Goal: Information Seeking & Learning: Learn about a topic

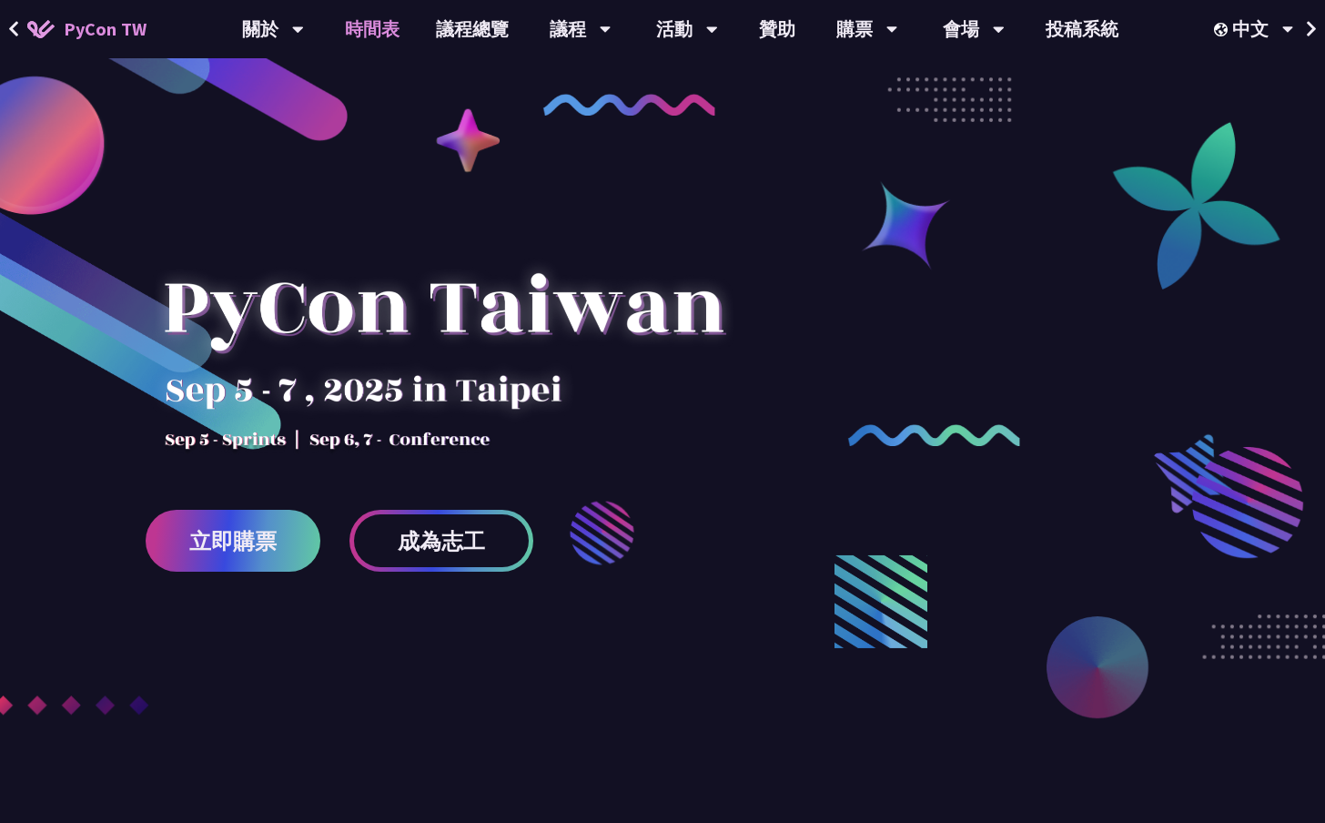
click at [377, 27] on link "時間表" at bounding box center [372, 29] width 91 height 58
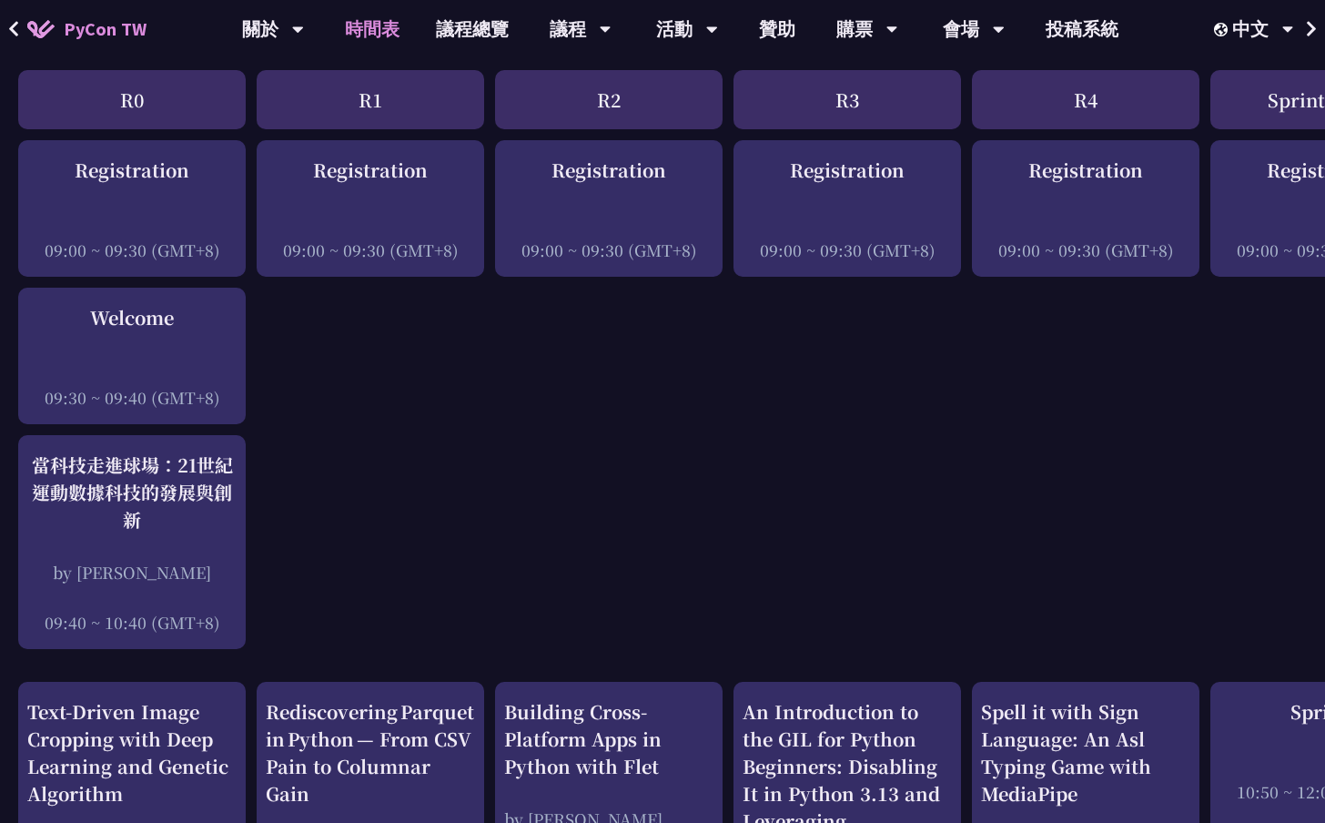
scroll to position [285, 0]
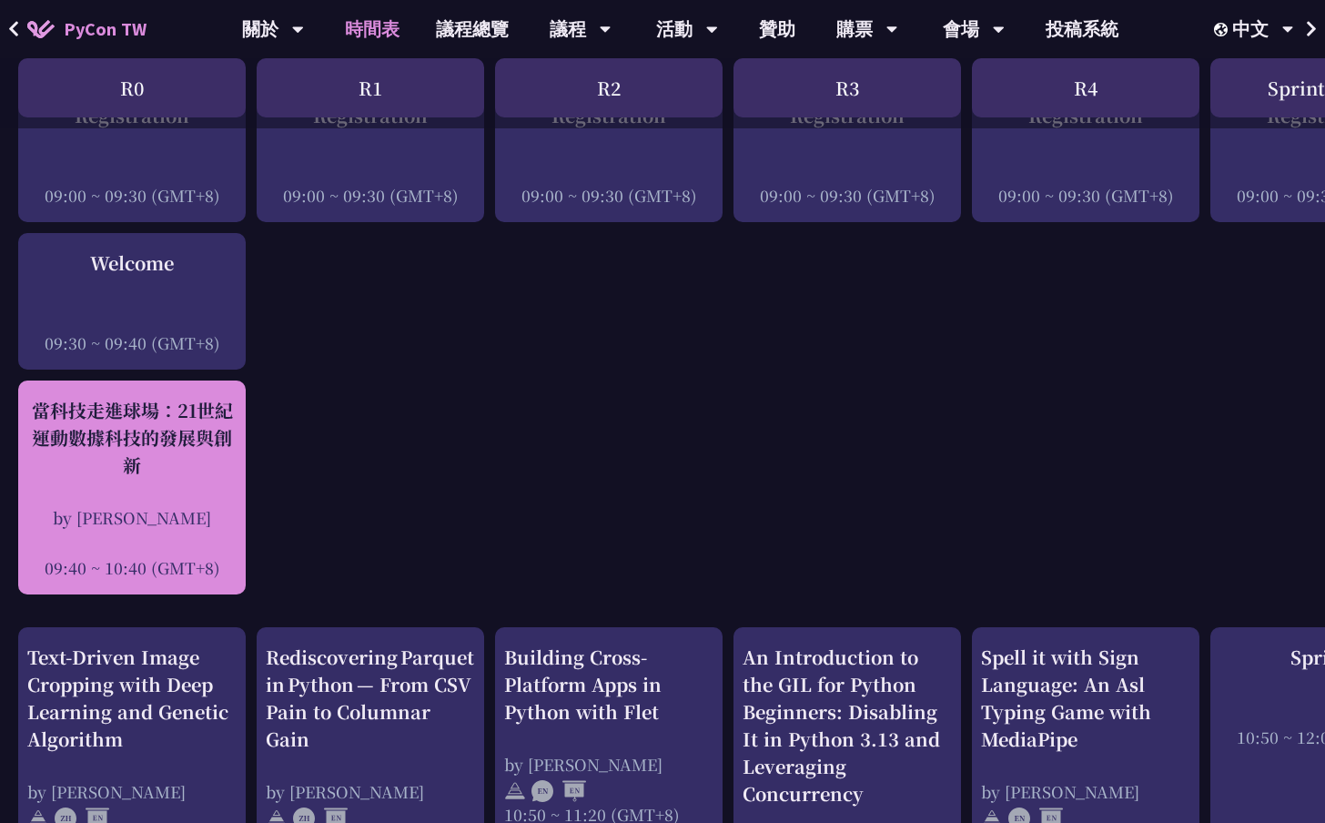
click at [118, 466] on div "當科技走進球場：21世紀運動數據科技的發展與創新" at bounding box center [131, 438] width 209 height 82
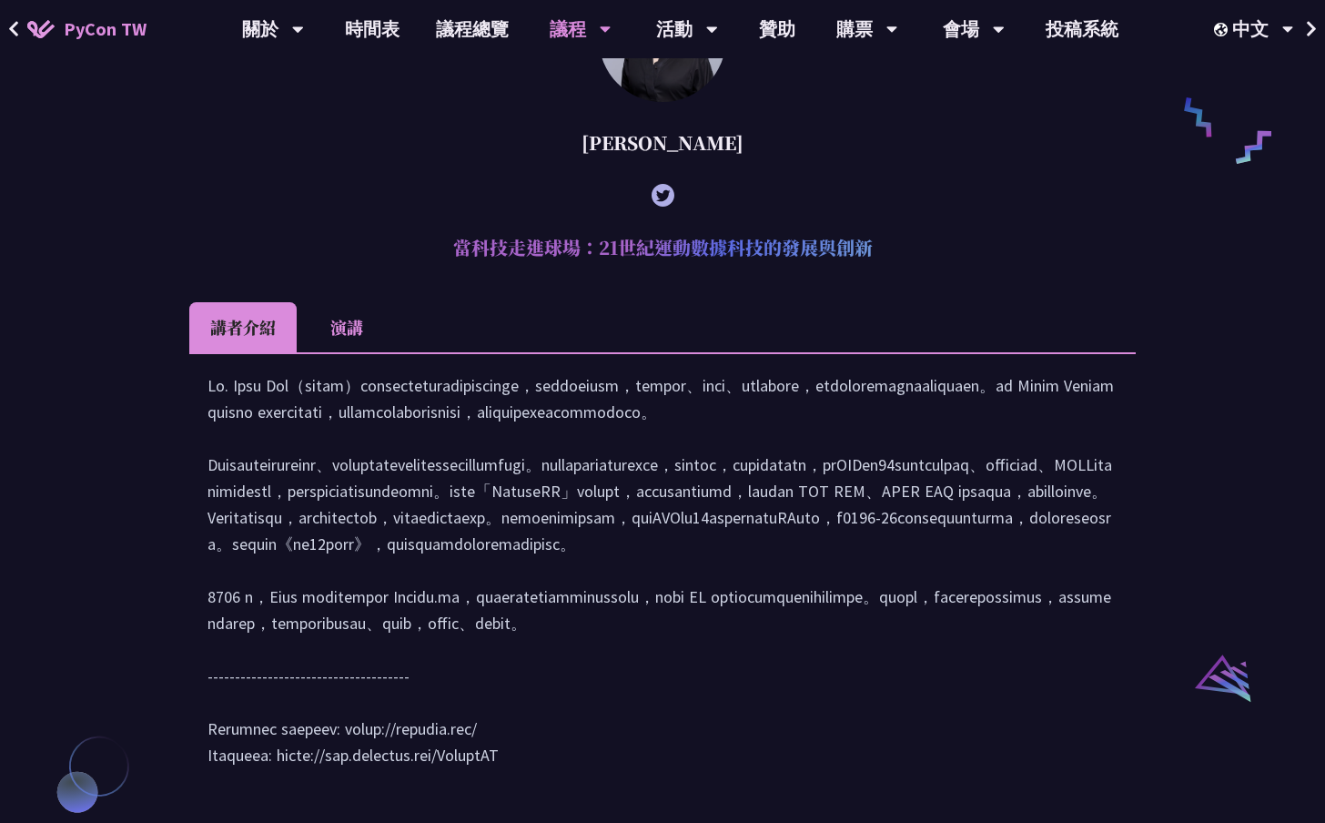
scroll to position [1462, 0]
click at [598, 265] on h2 "當科技走進球場：21世紀運動數據科技的發展與創新" at bounding box center [662, 246] width 947 height 55
copy article "當科技走進球場：21世紀運動數據科技的發展與創新"
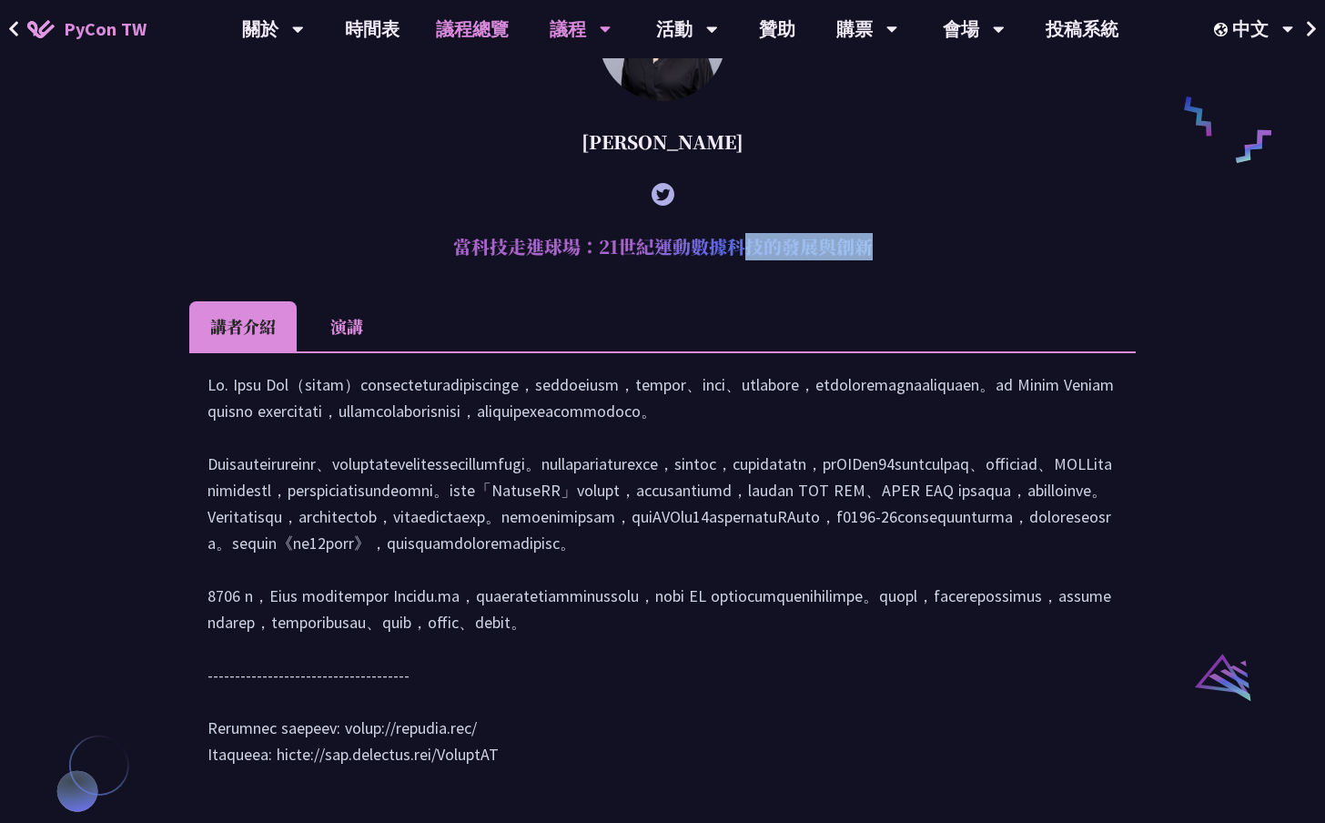
click at [444, 30] on link "議程總覽" at bounding box center [472, 29] width 109 height 58
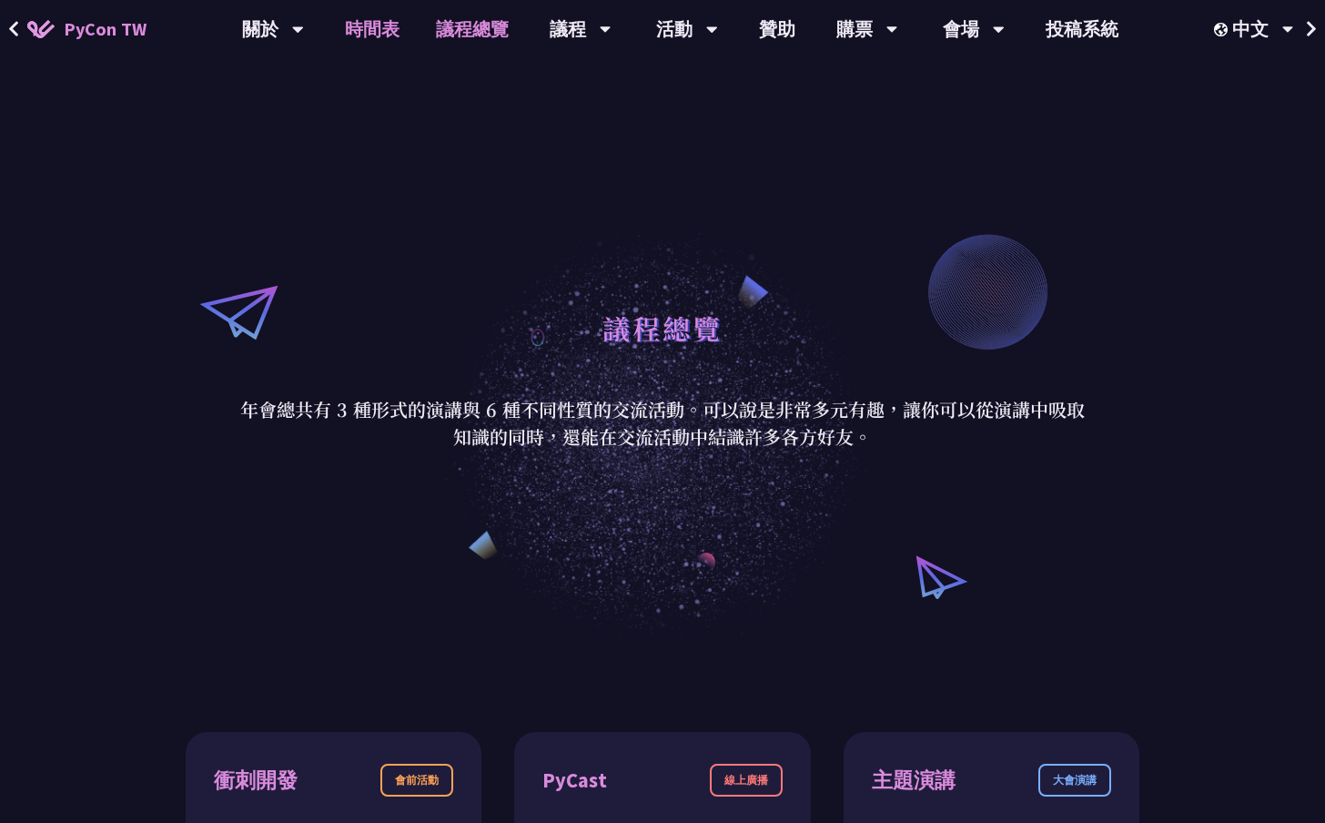
click at [367, 30] on link "時間表" at bounding box center [372, 29] width 91 height 58
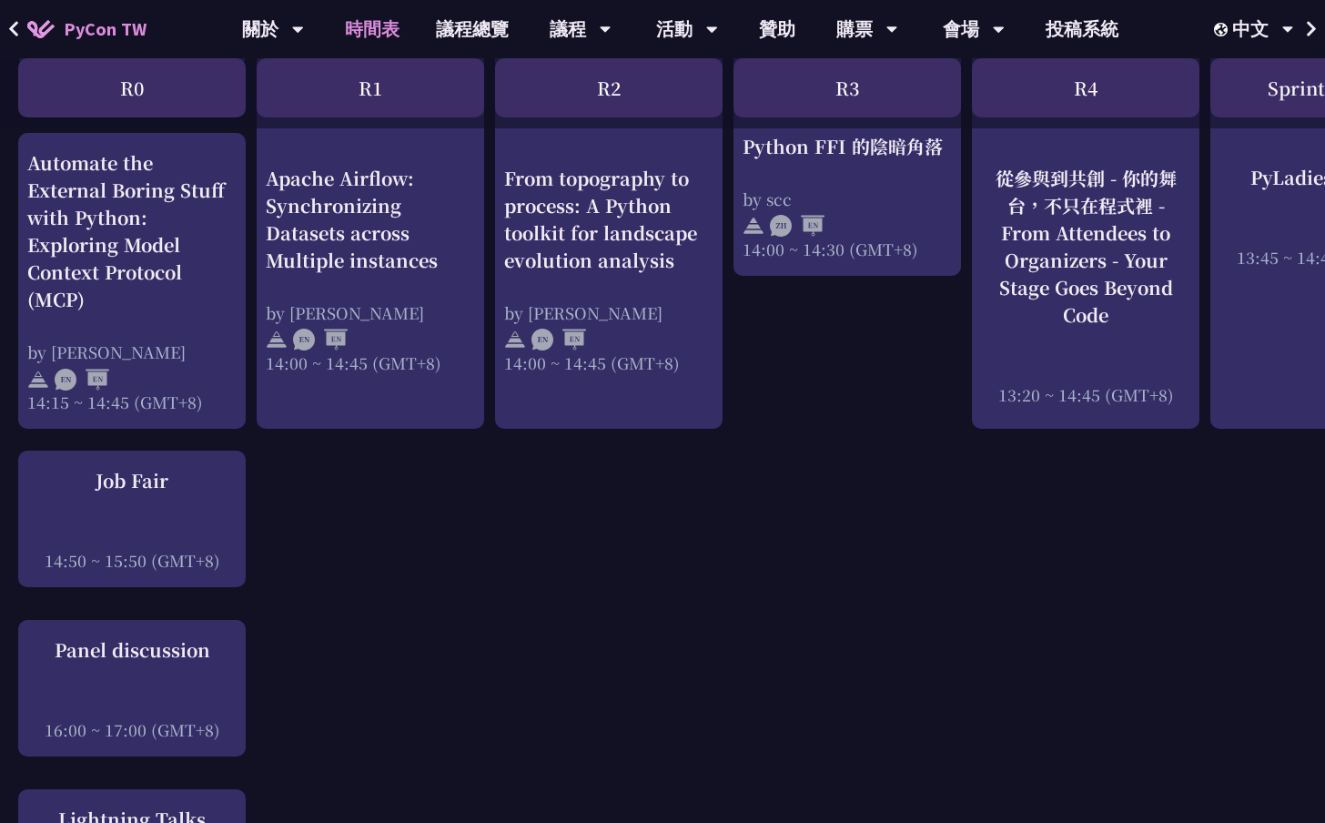
scroll to position [2099, 0]
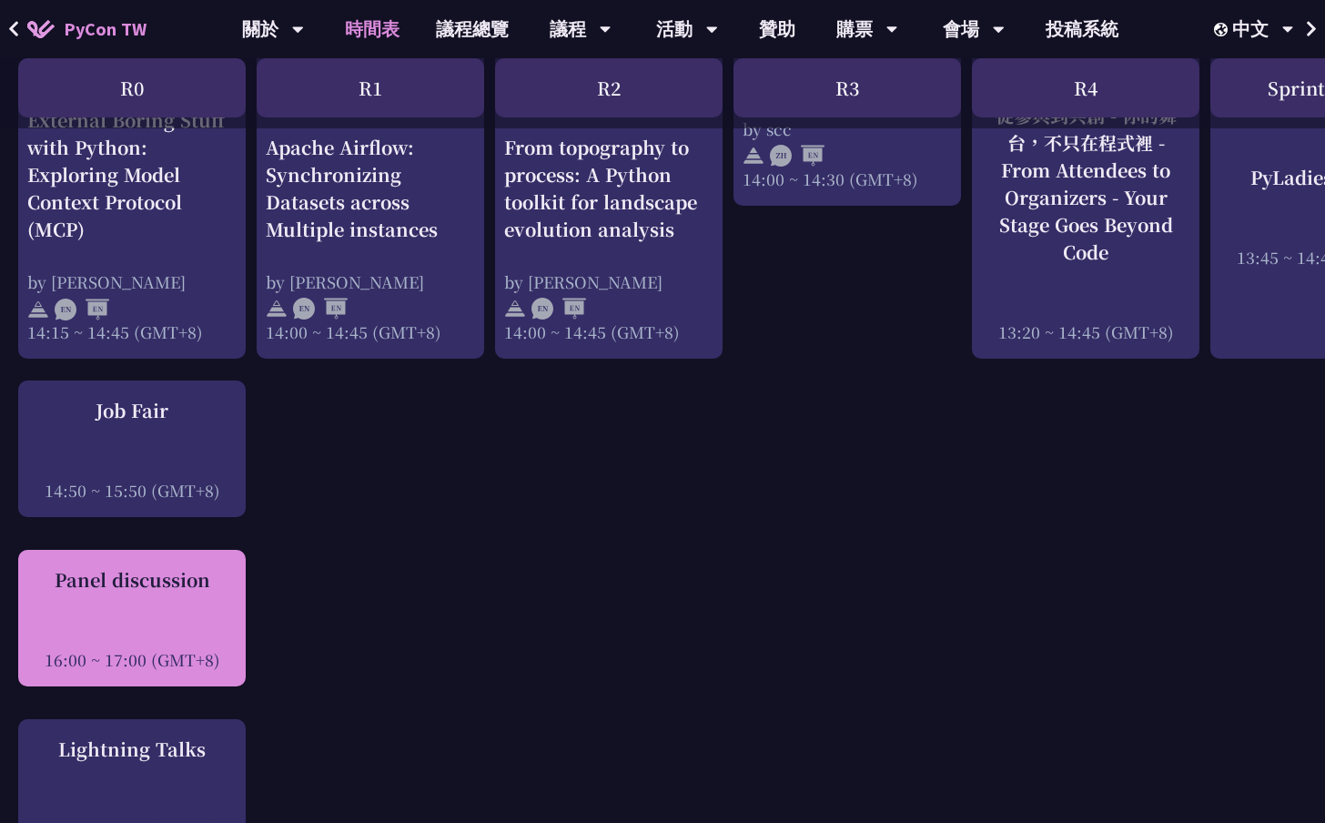
click at [186, 578] on div "Panel discussion" at bounding box center [131, 579] width 209 height 27
click at [121, 568] on div "Panel discussion" at bounding box center [131, 579] width 209 height 27
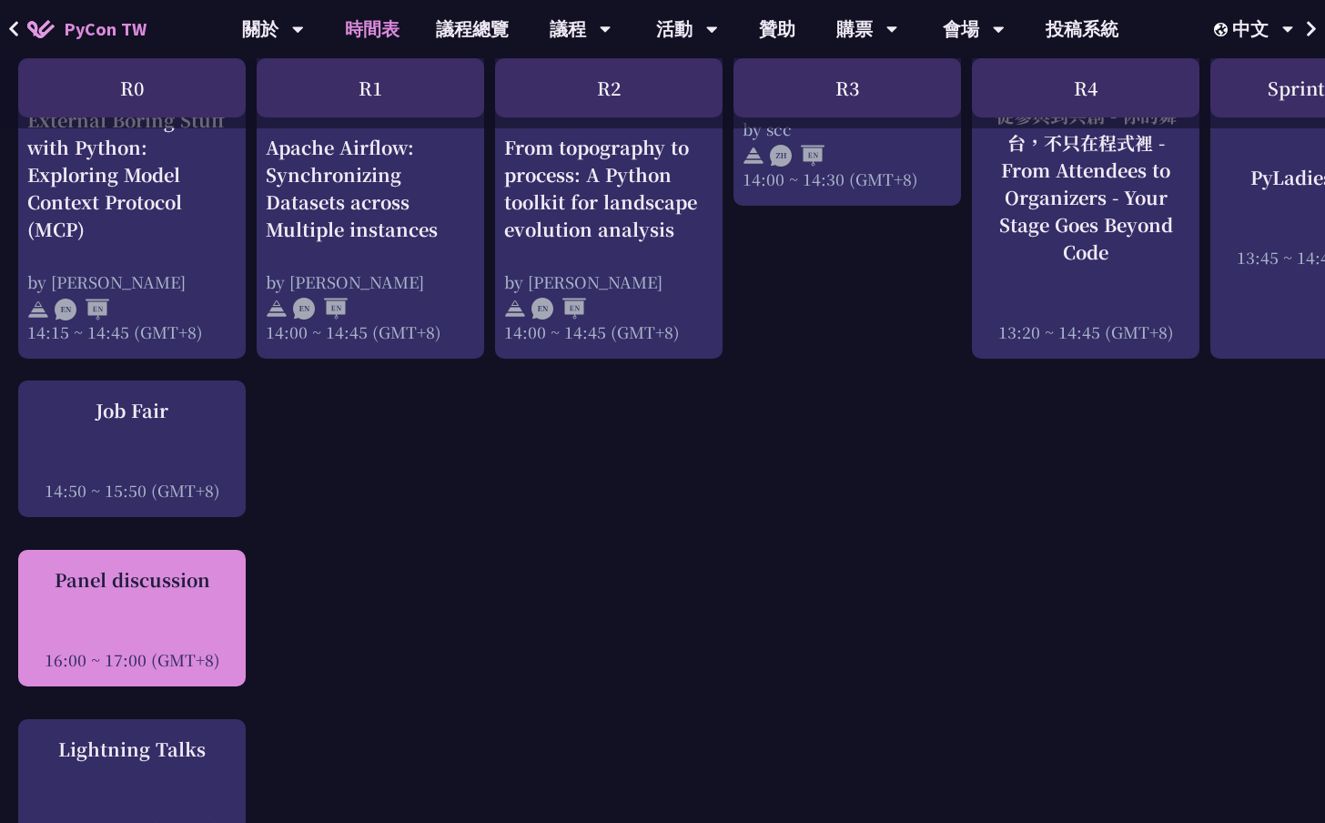
click at [121, 568] on div "Panel discussion" at bounding box center [131, 579] width 209 height 27
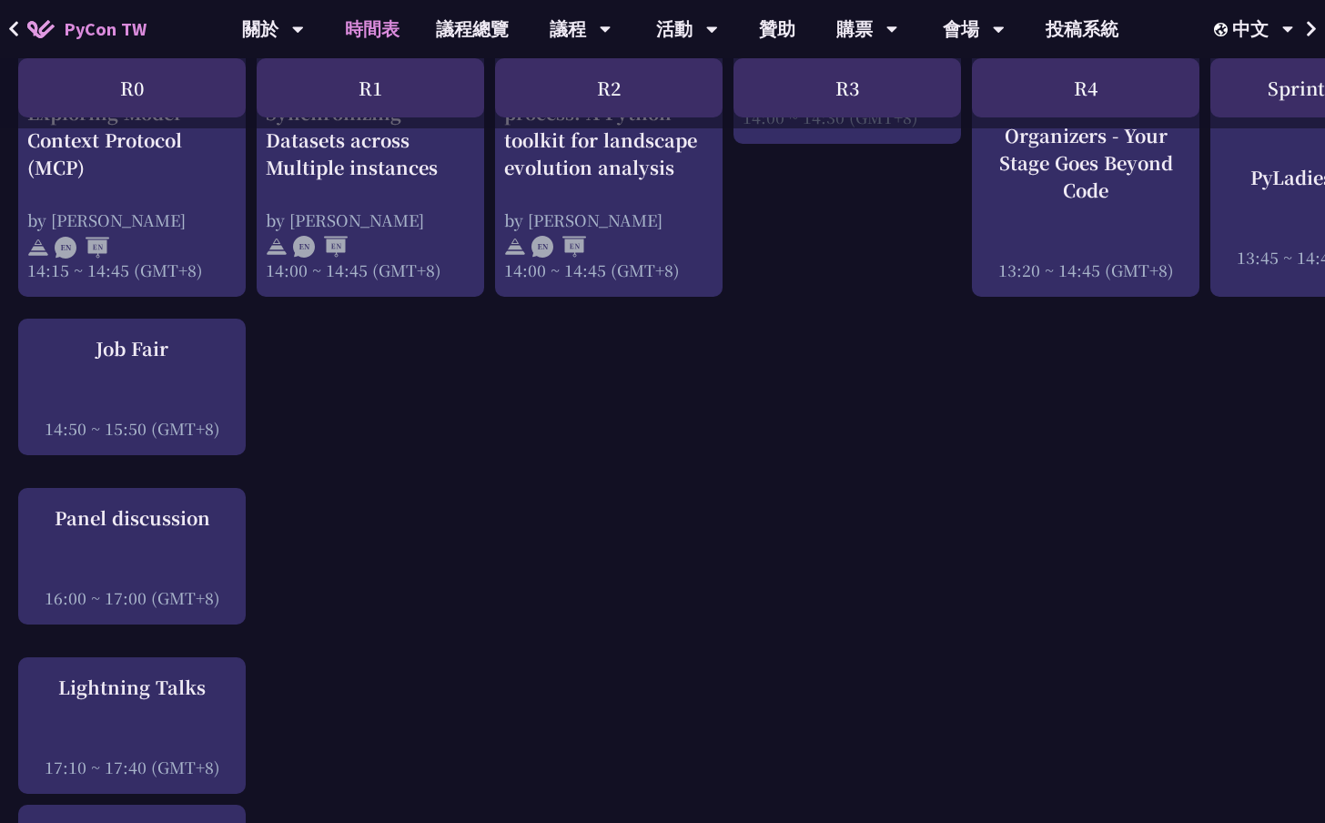
scroll to position [2166, 0]
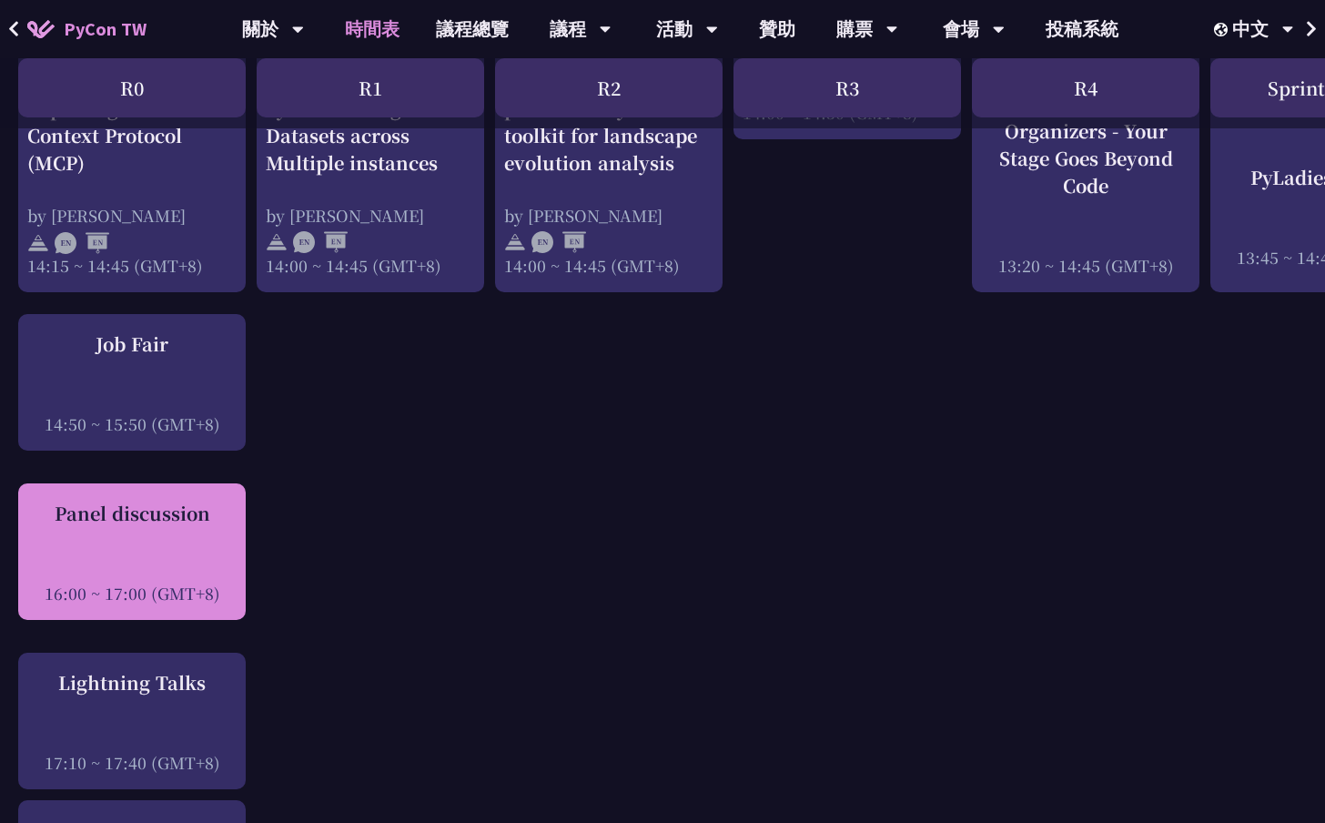
click at [161, 554] on div "Panel discussion 16:00 ~ 17:00 (GMT+8)" at bounding box center [131, 552] width 209 height 105
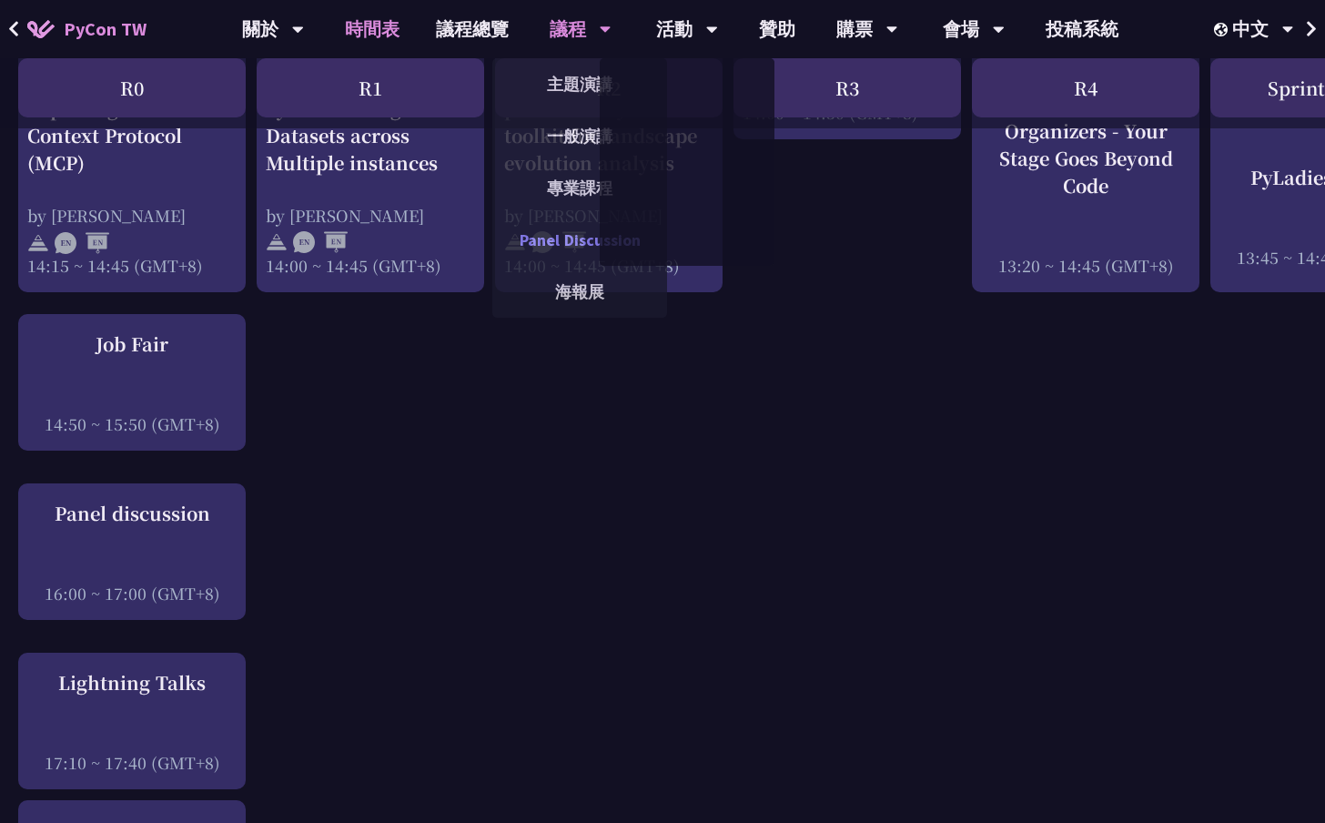
click at [574, 231] on link "Panel Discussion" at bounding box center [579, 239] width 175 height 43
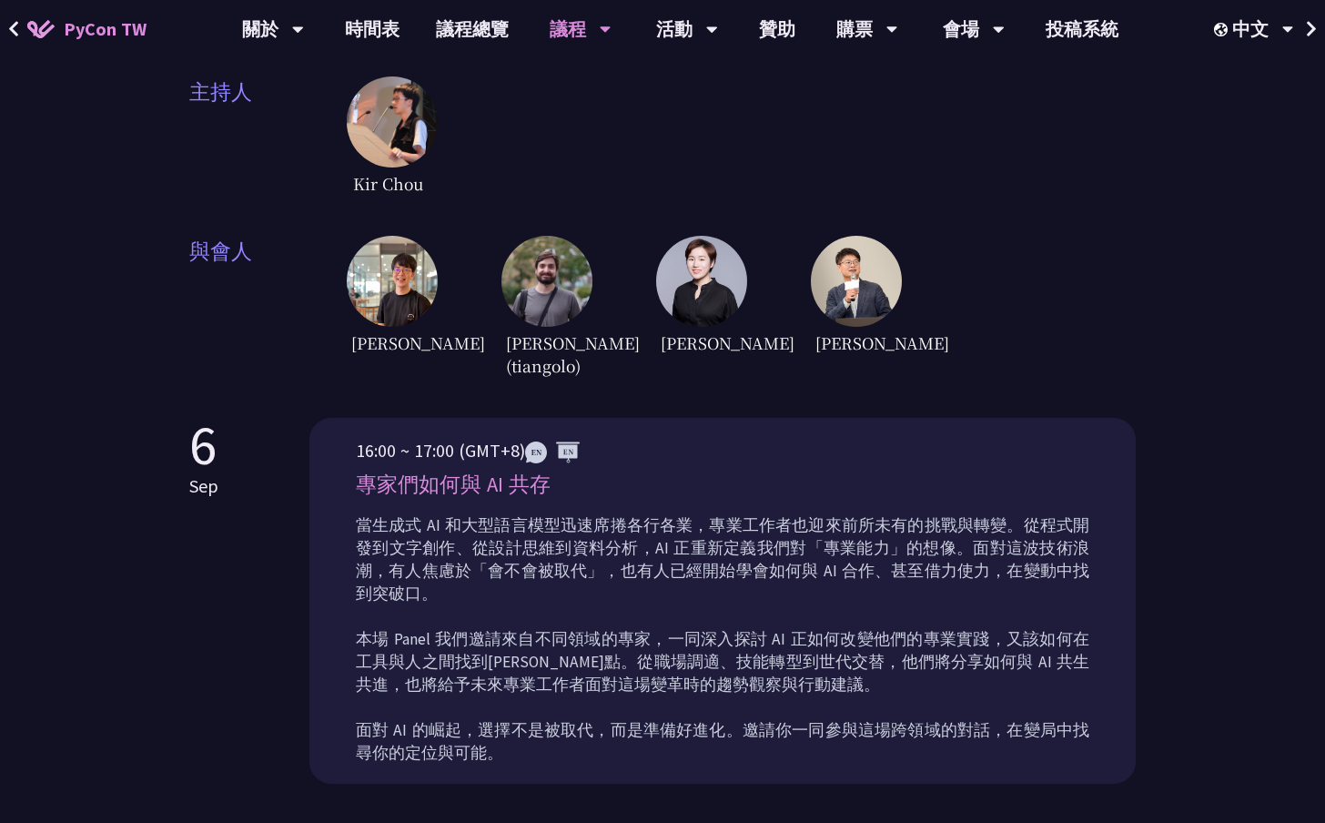
scroll to position [533, 0]
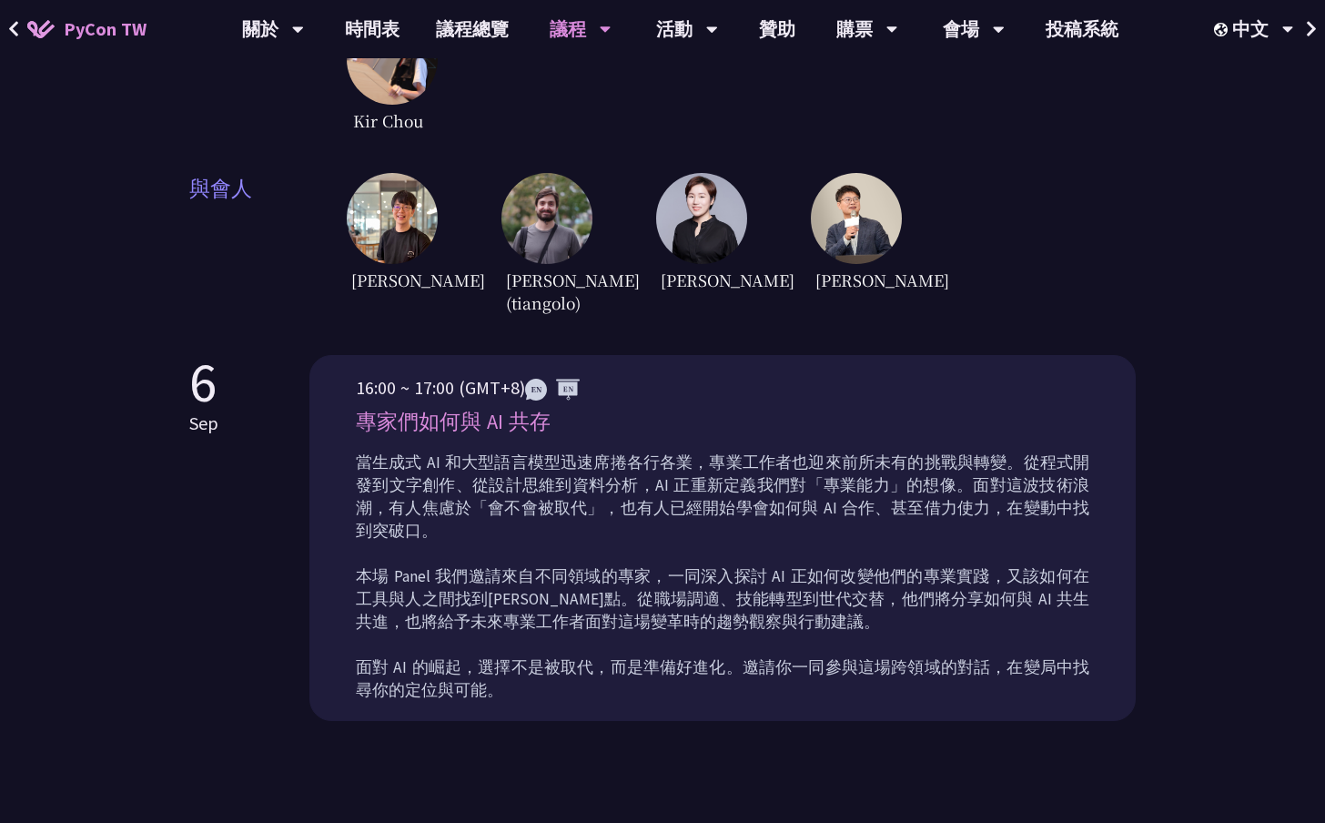
click at [447, 417] on p "專家們如何與 AI 共存" at bounding box center [723, 422] width 734 height 32
copy div "專家們如何與 AI 共存"
click at [1263, 90] on div "EN" at bounding box center [1253, 84] width 109 height 43
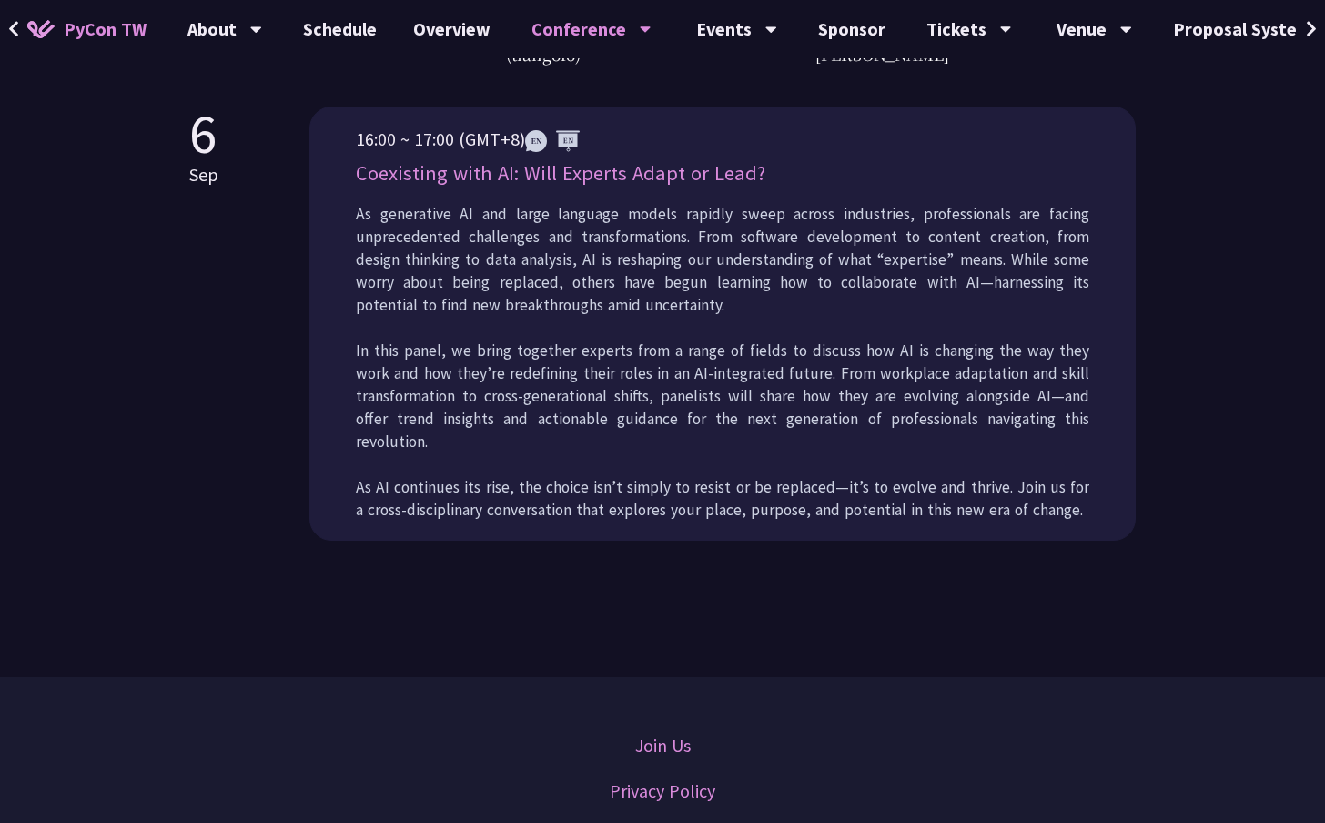
scroll to position [740, 0]
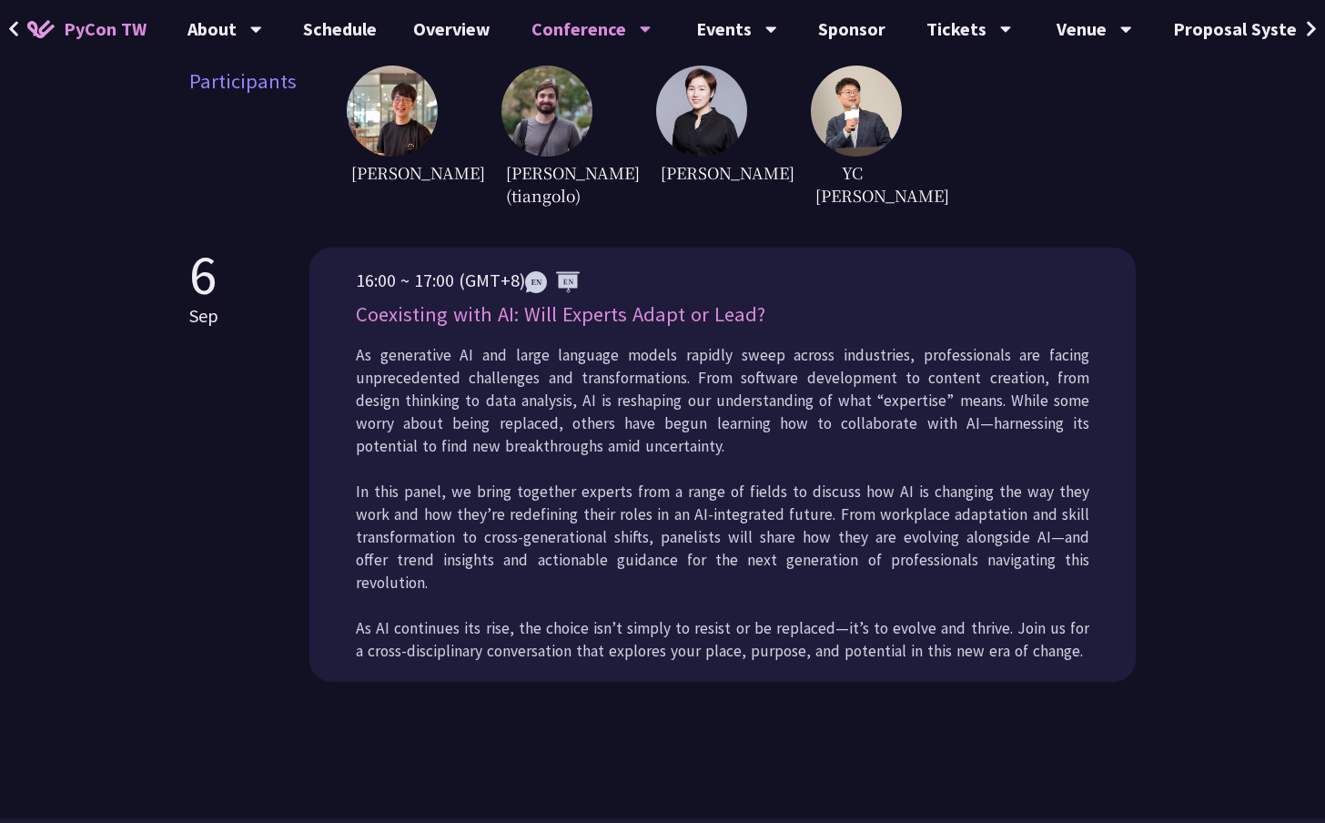
click at [472, 330] on p "Coexisting with AI: Will Experts Adapt or Lead?" at bounding box center [723, 315] width 734 height 32
copy div "Coexisting with AI: Will Experts Adapt or Lead?"
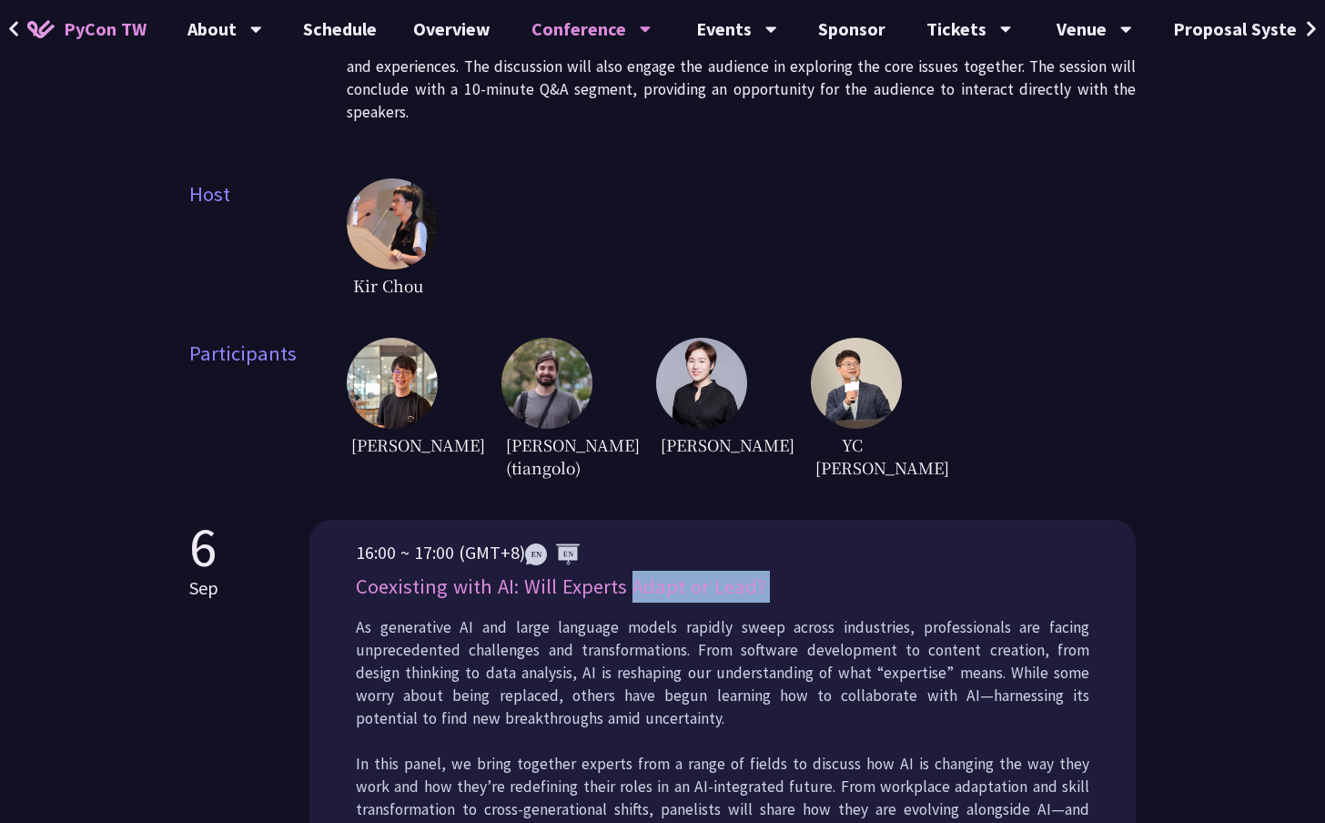
scroll to position [0, 0]
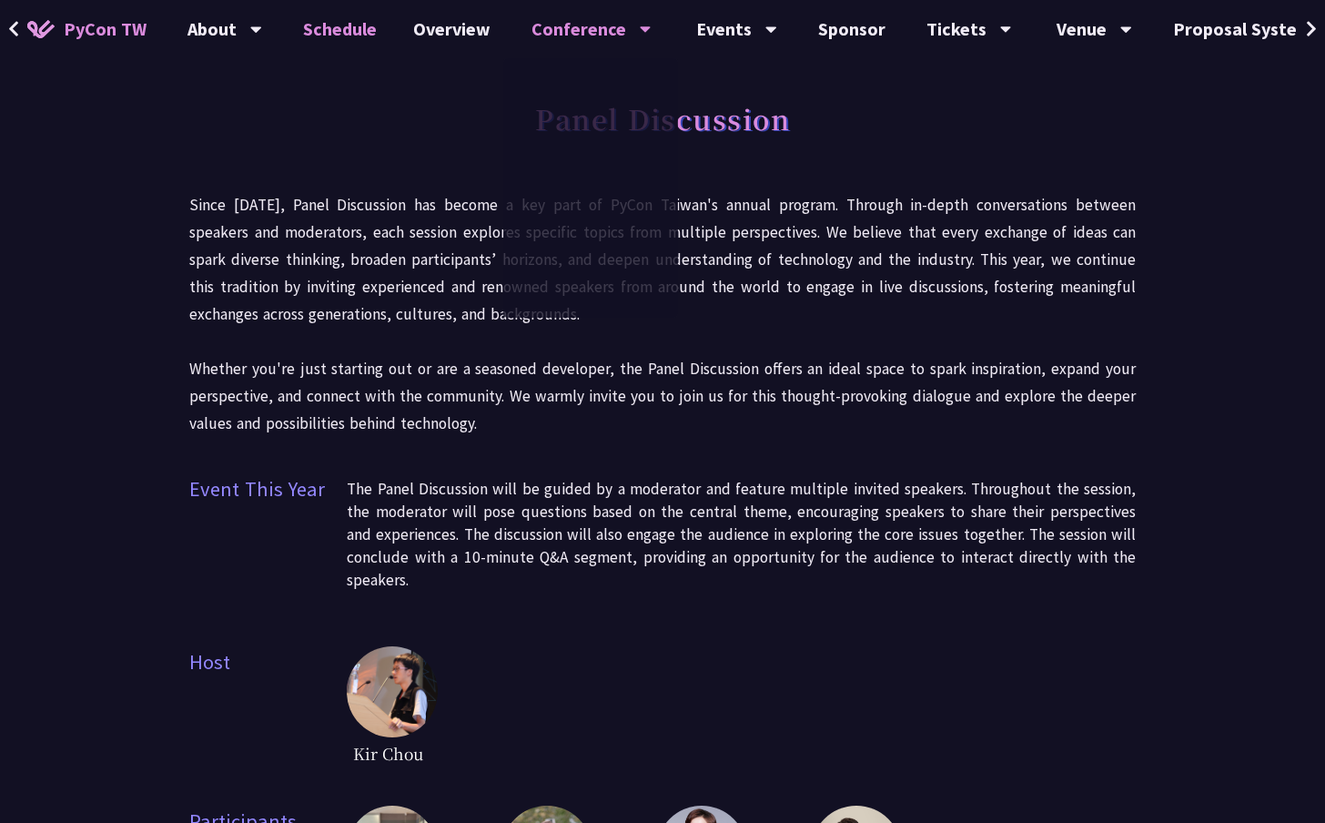
click at [371, 37] on link "Schedule" at bounding box center [340, 29] width 110 height 58
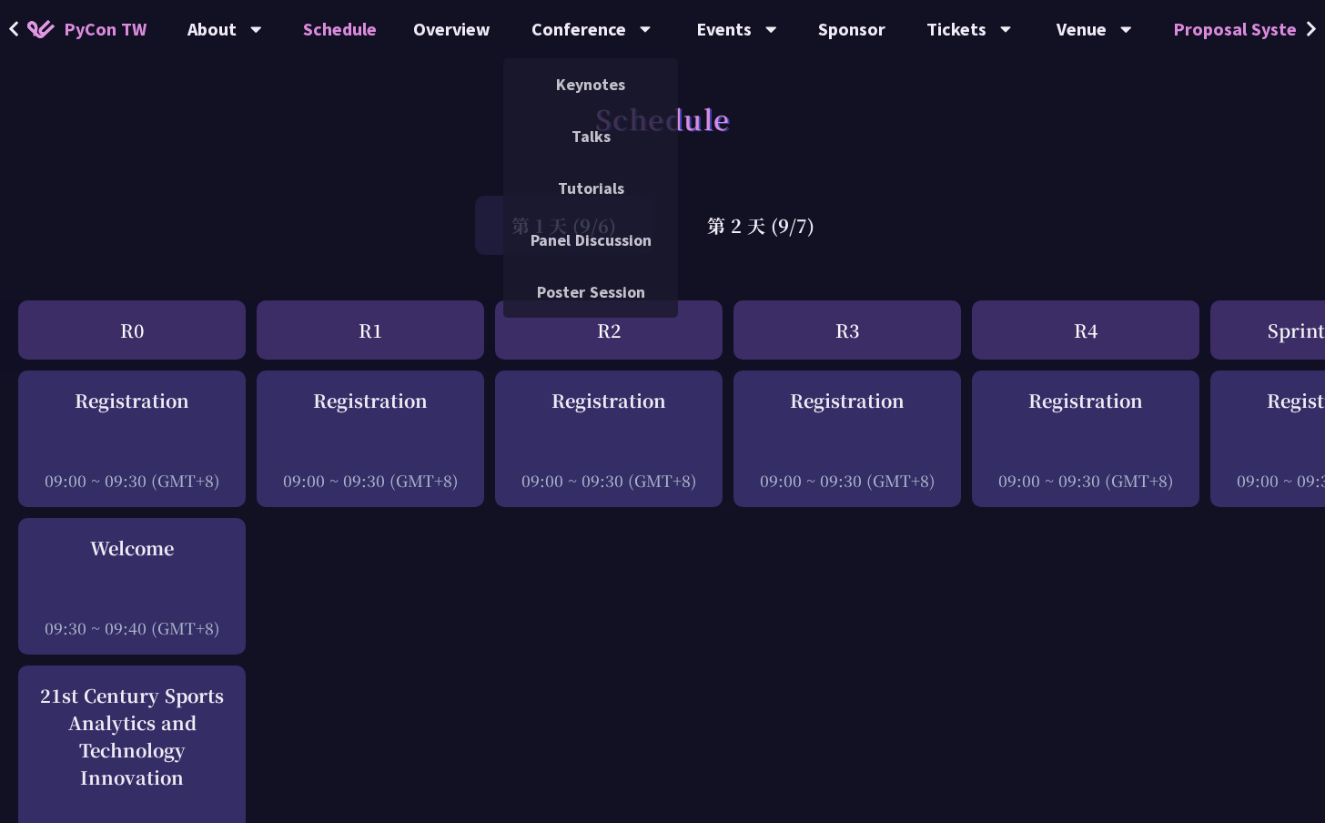
click at [1244, 39] on link "Proposal System" at bounding box center [1243, 29] width 176 height 58
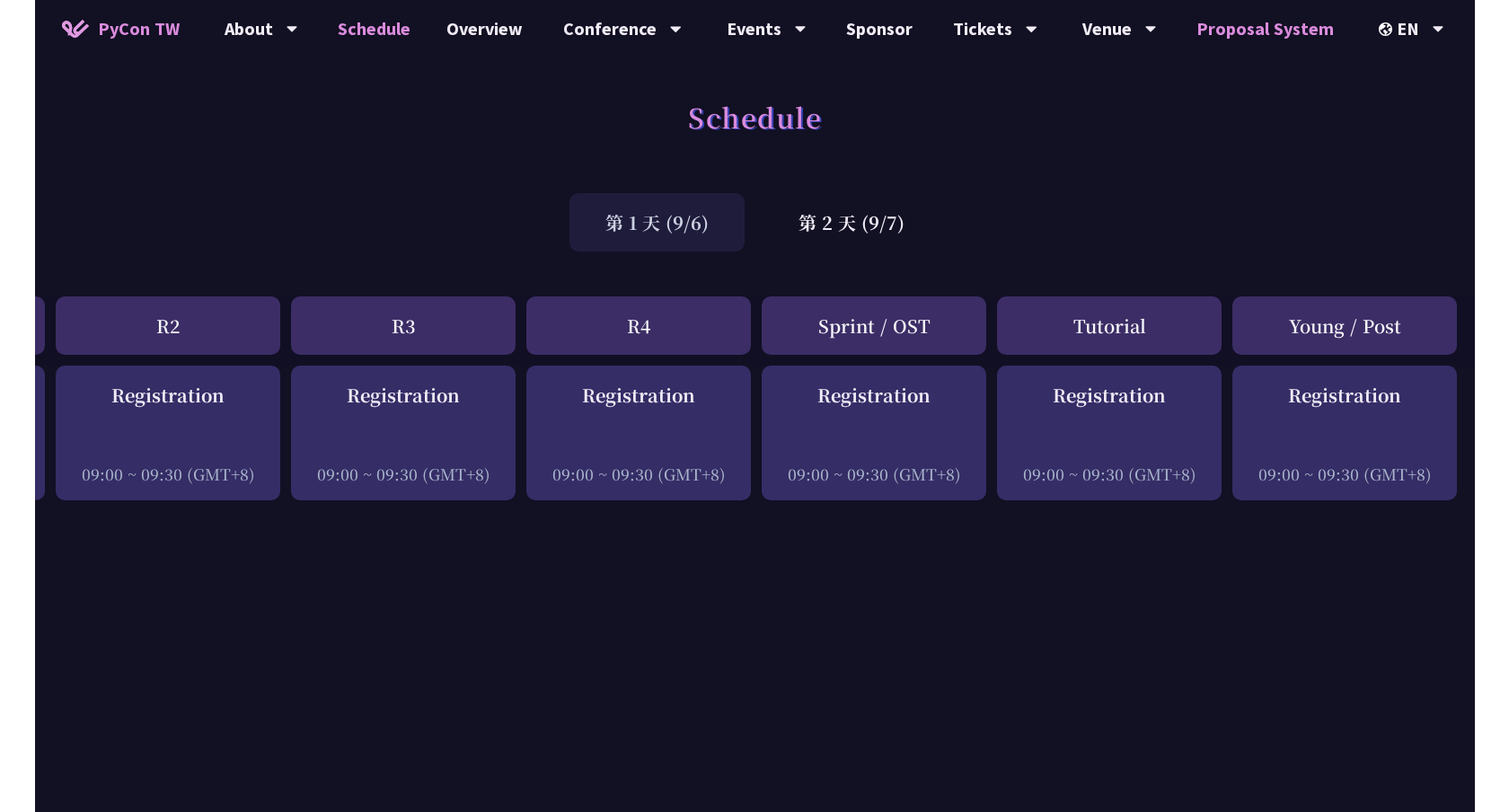
scroll to position [0, 399]
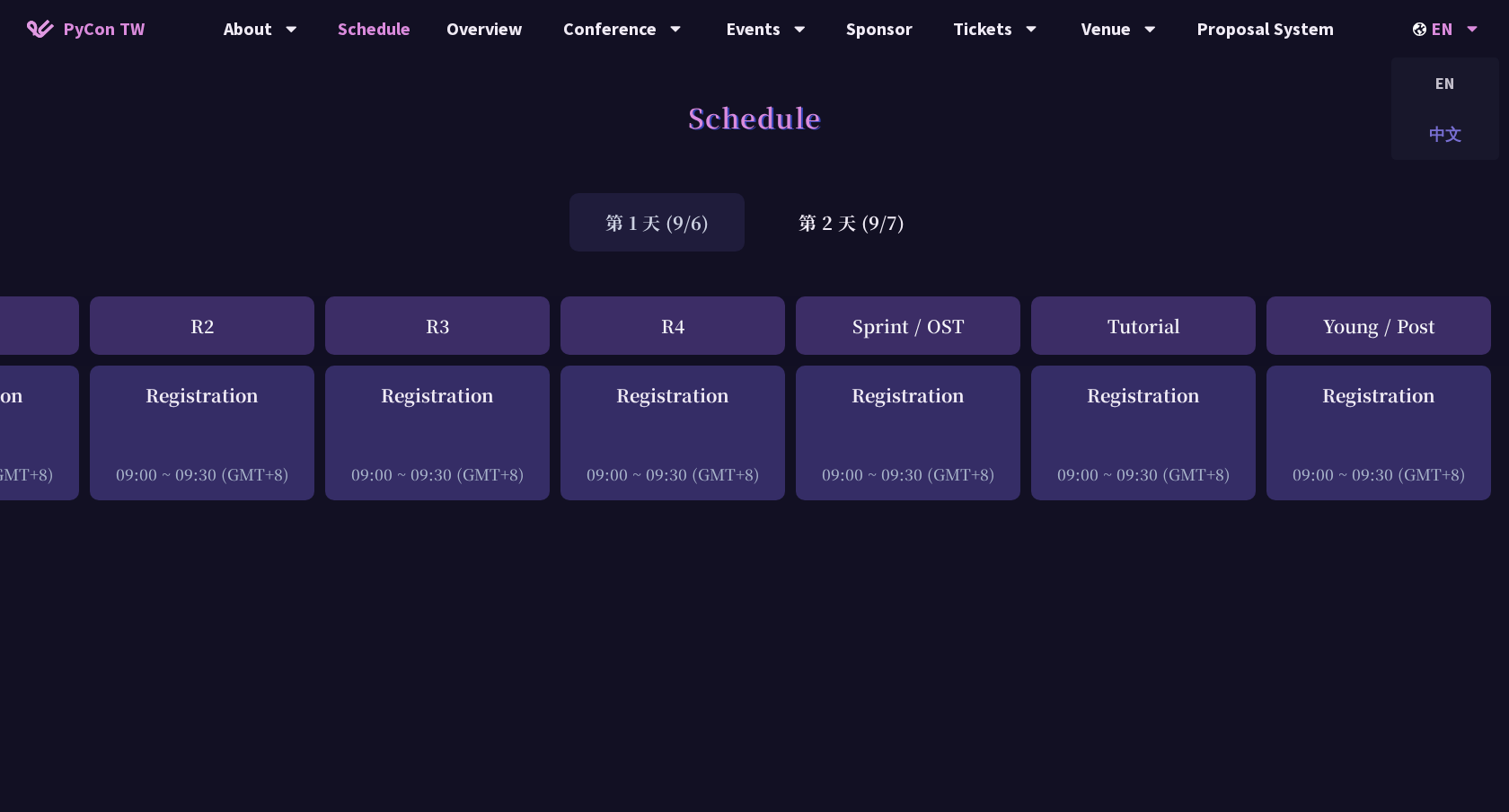
click at [1308, 126] on div "中文" at bounding box center [1445, 134] width 108 height 42
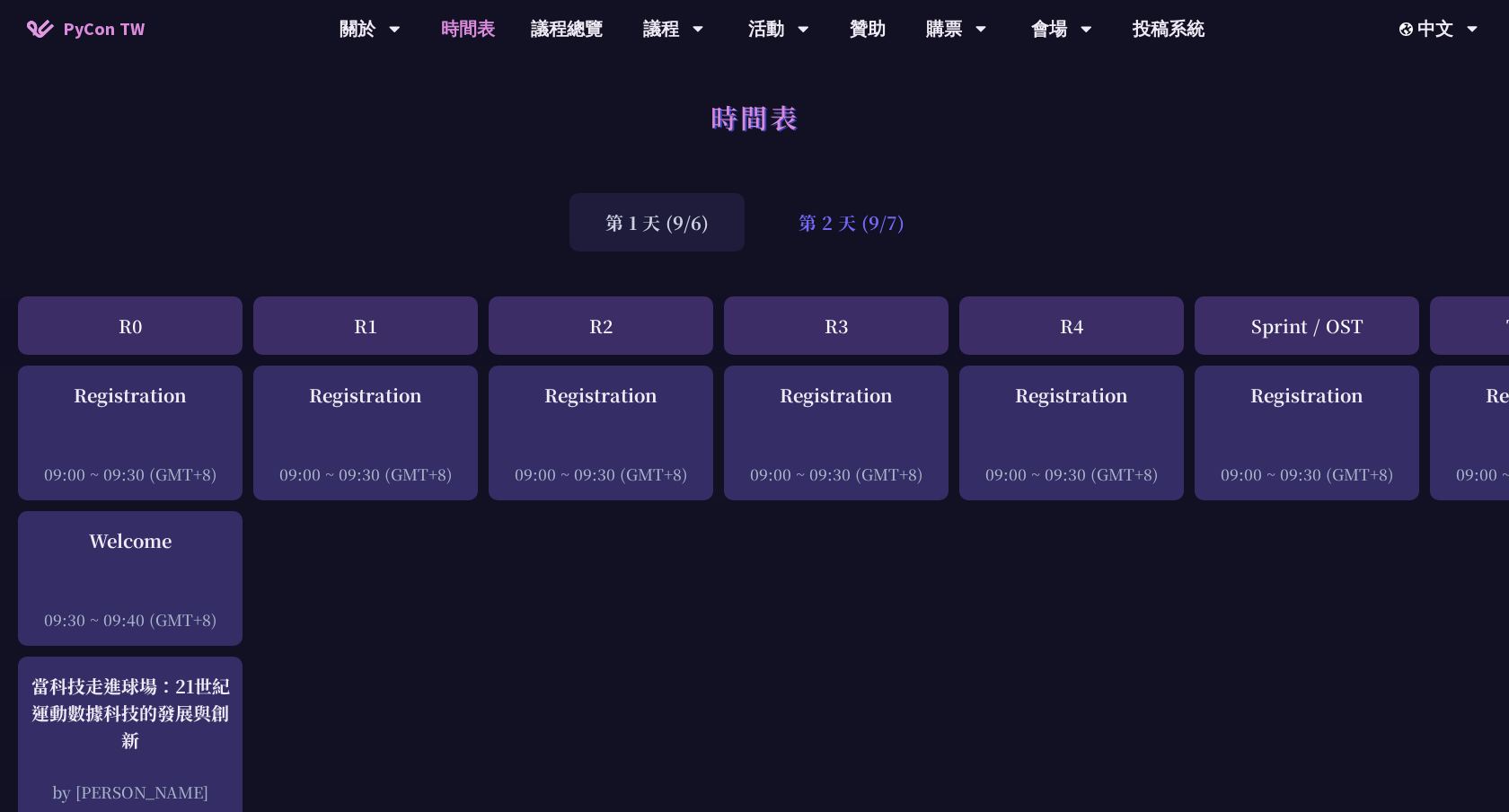
click at [851, 211] on div "第 2 天 (9/7)" at bounding box center [852, 222] width 178 height 58
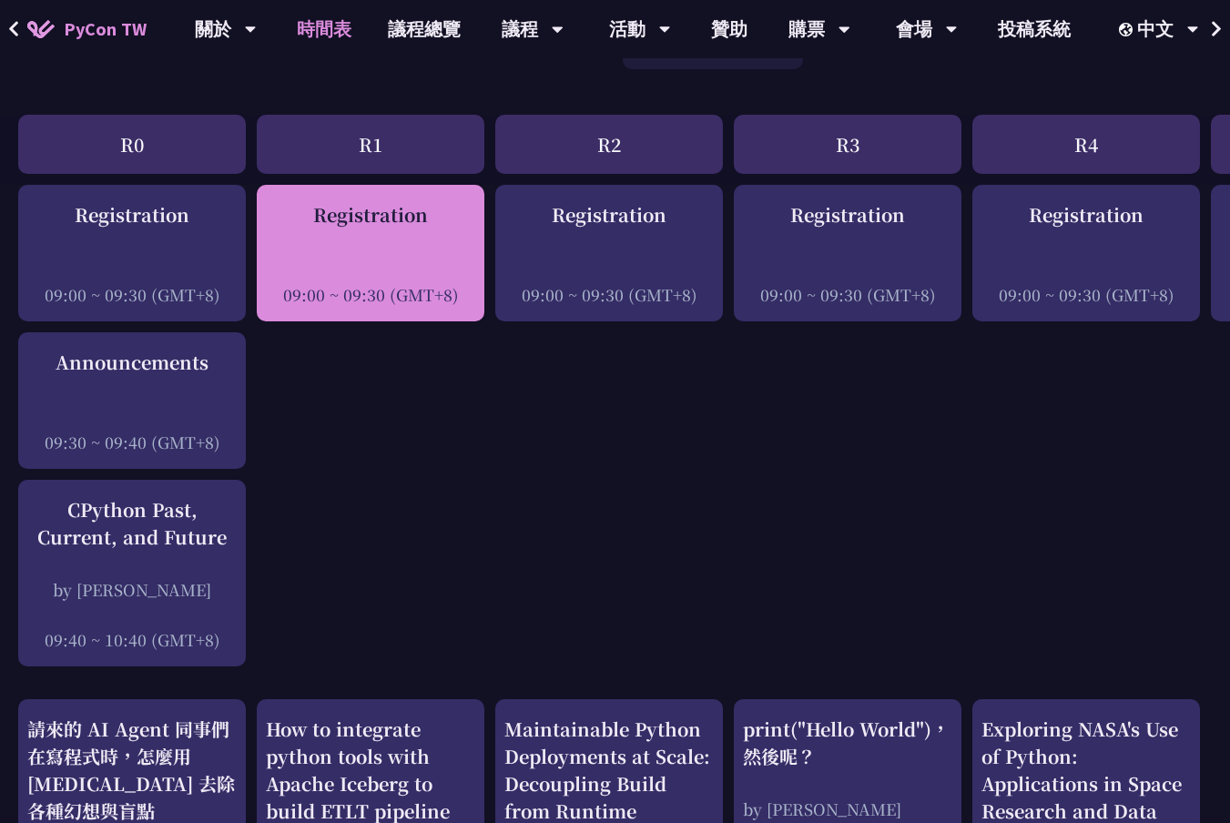
scroll to position [163, 0]
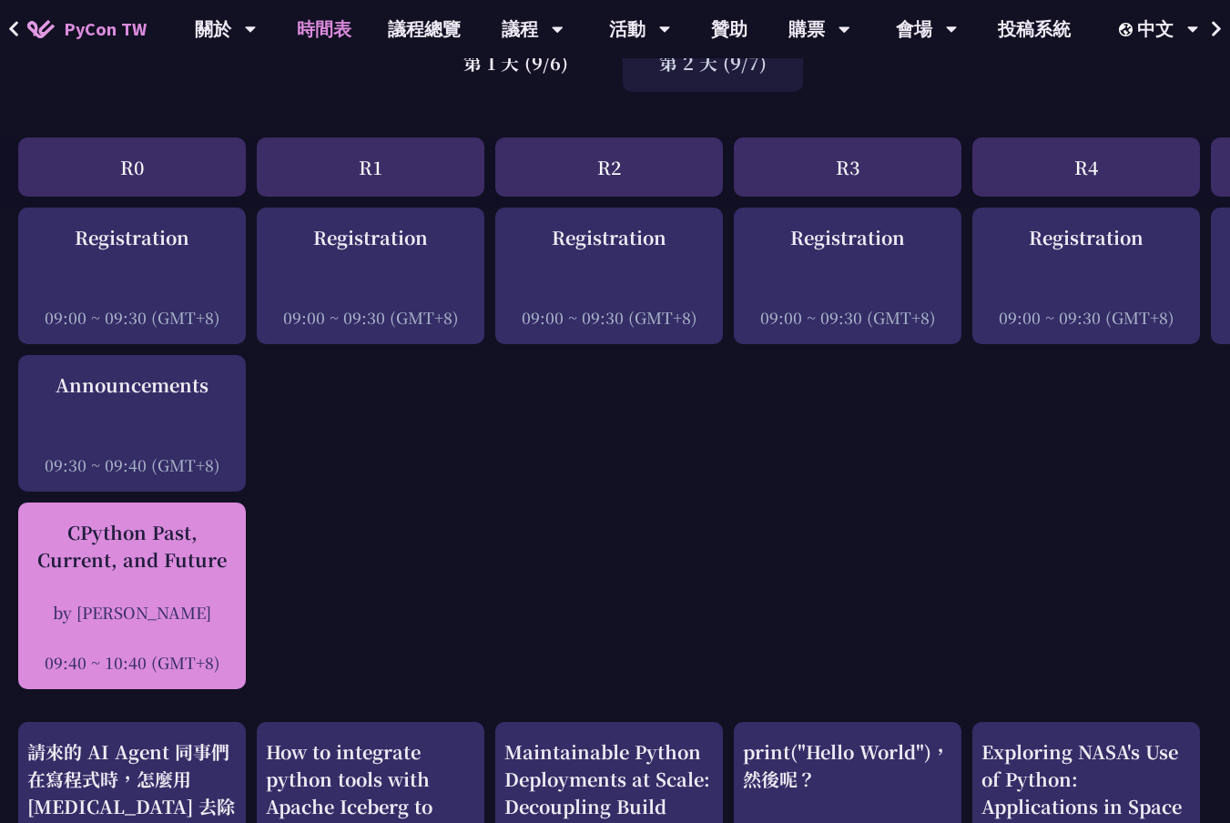
click at [157, 581] on div "CPython Past, Current, and Future by [PERSON_NAME] 09:40 ~ 10:40 (GMT+8)" at bounding box center [131, 596] width 209 height 155
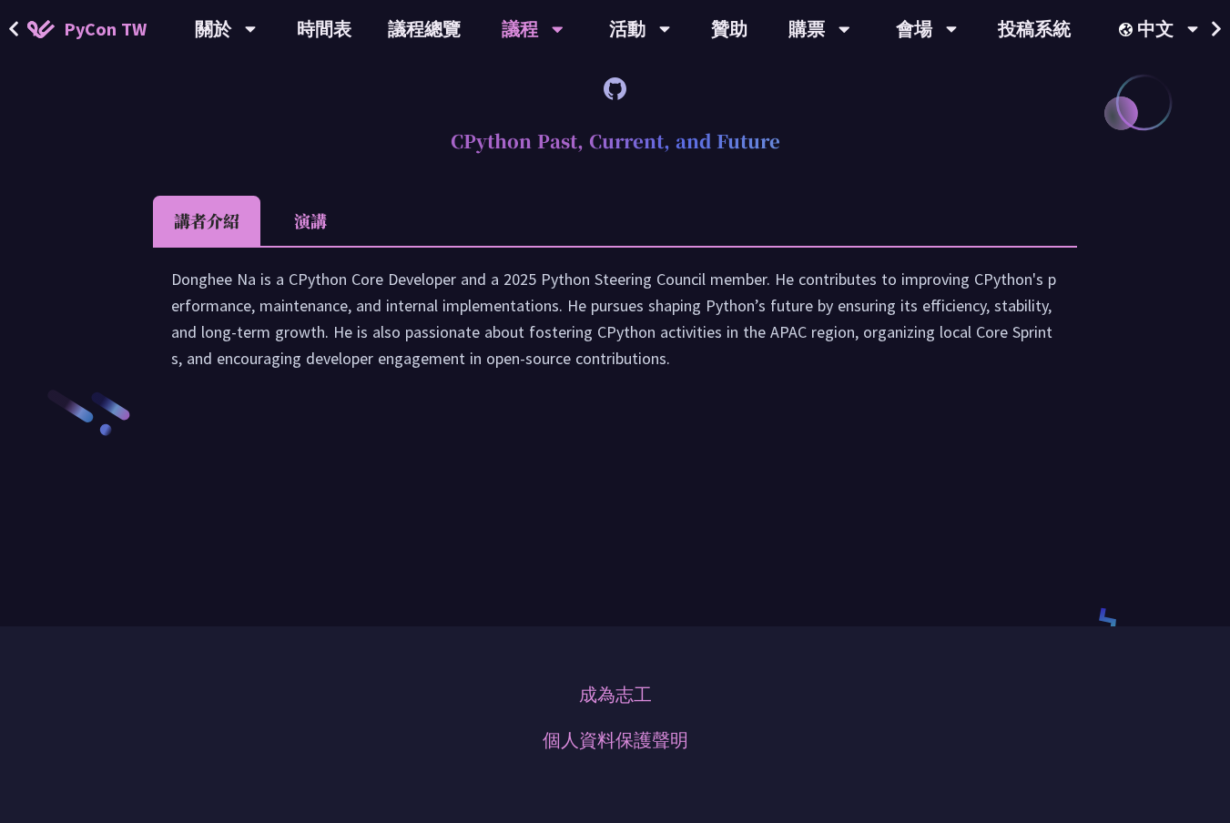
scroll to position [2573, 0]
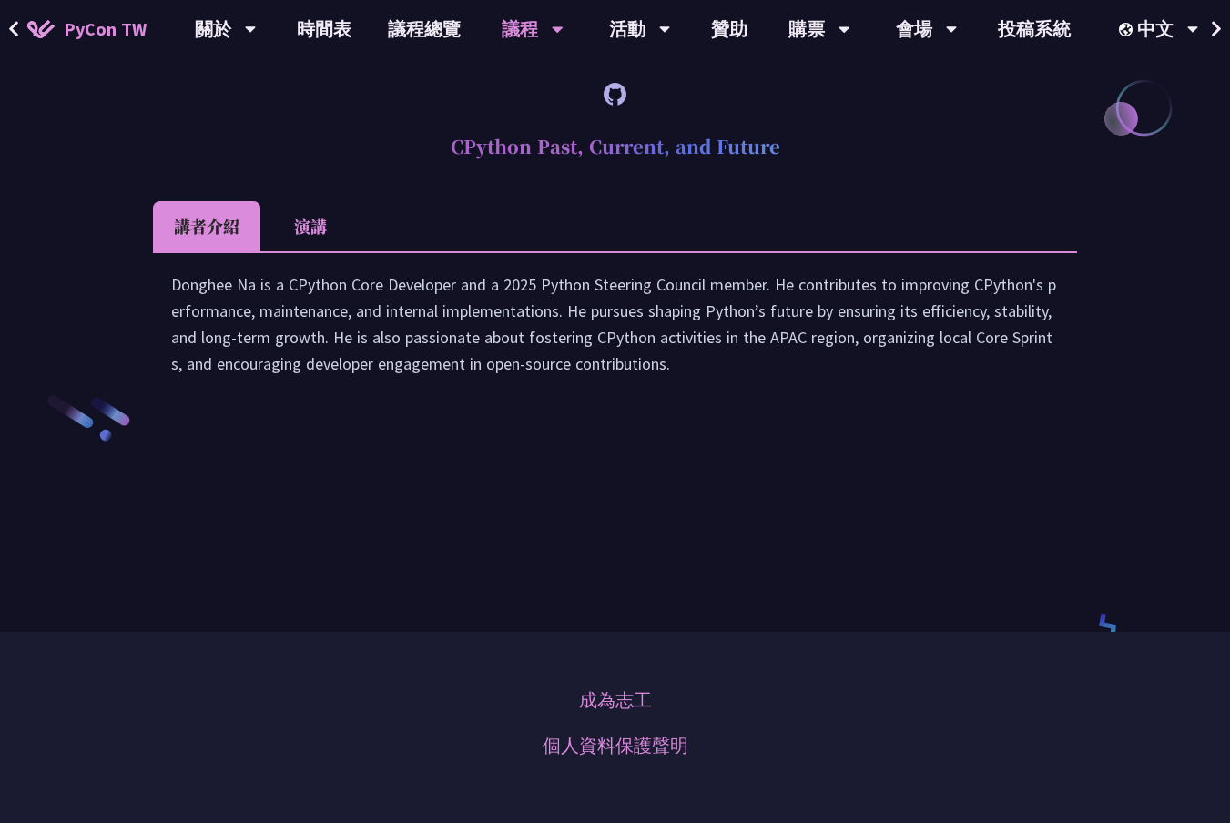
click at [558, 174] on h2 "CPython Past, Current, and Future" at bounding box center [615, 146] width 924 height 55
copy article "CPython Past, Current, and Future"
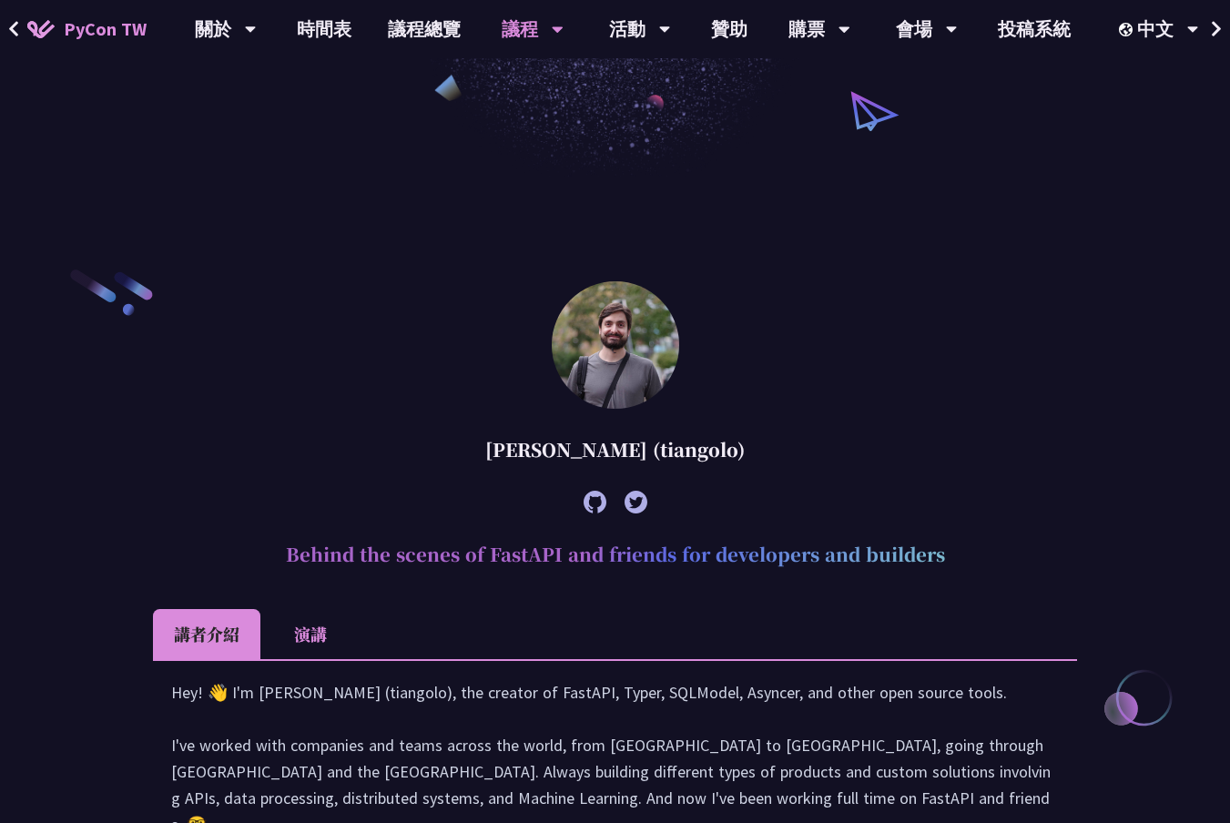
scroll to position [307, 0]
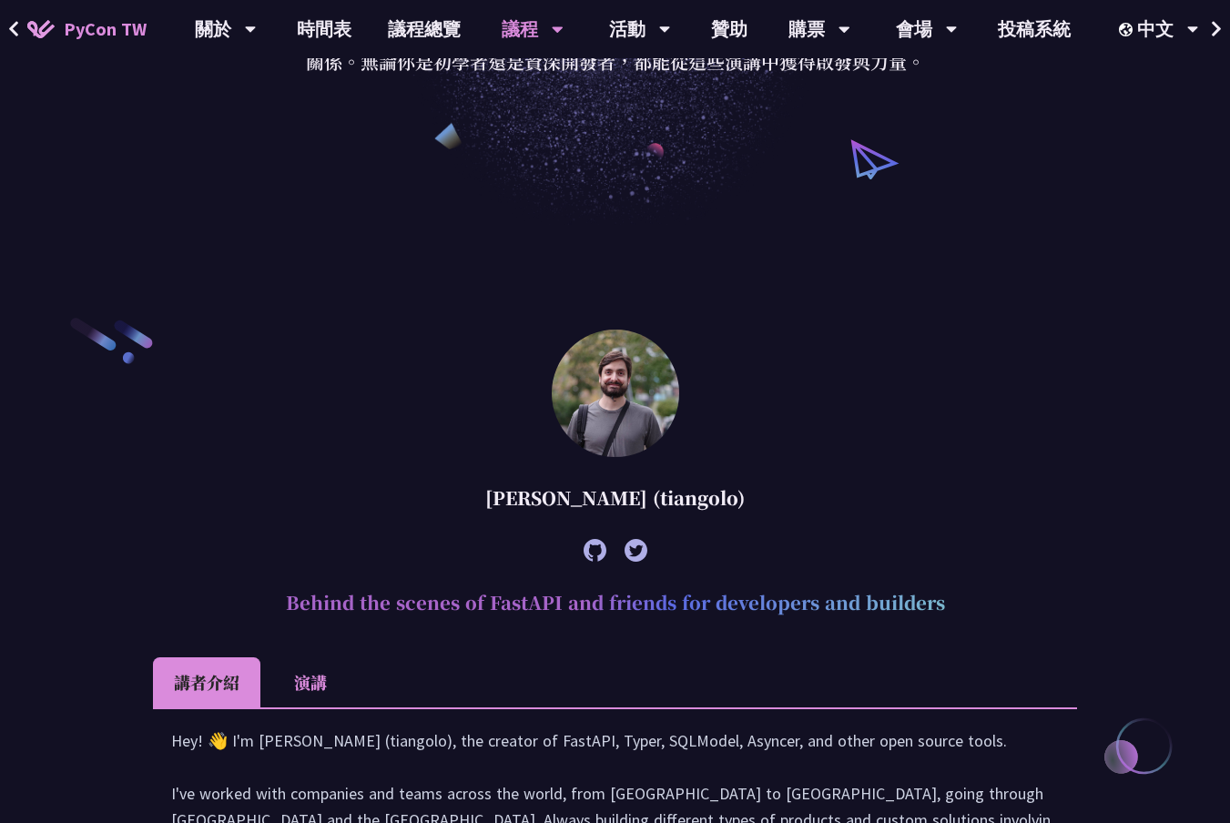
click at [497, 596] on h2 "Behind the scenes of FastAPI and friends for developers and builders" at bounding box center [615, 602] width 924 height 55
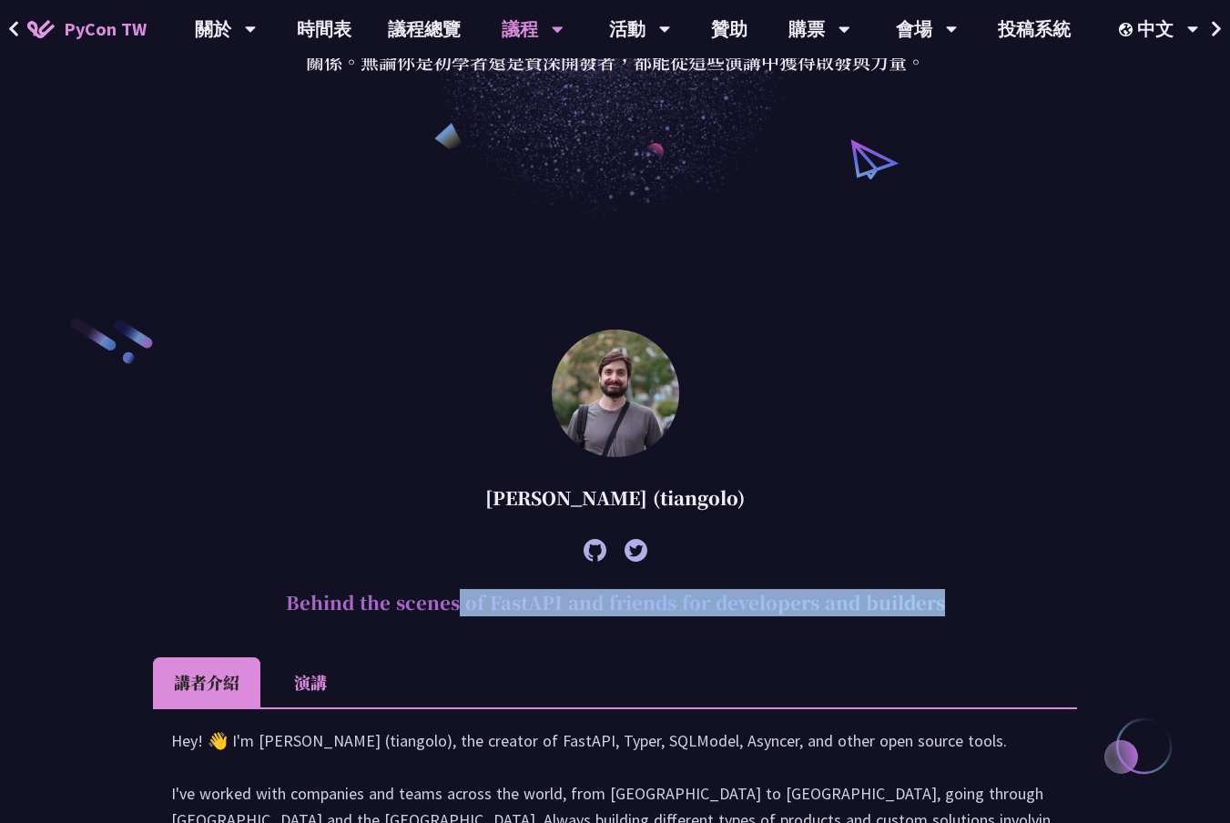
click at [497, 596] on h2 "Behind the scenes of FastAPI and friends for developers and builders" at bounding box center [615, 602] width 924 height 55
copy article "Behind the scenes of FastAPI and friends for developers and builders"
click at [604, 504] on div "[PERSON_NAME] (tiangolo)" at bounding box center [615, 498] width 924 height 55
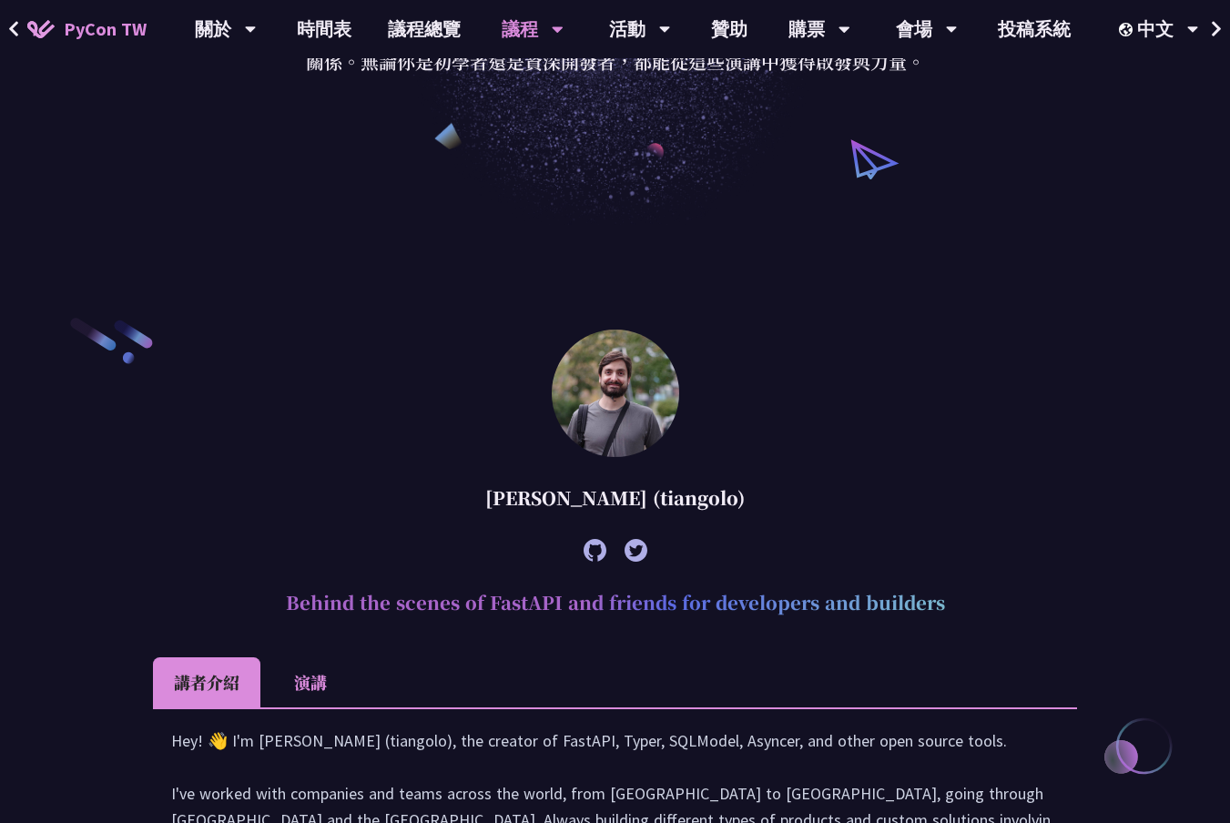
click at [604, 504] on div "[PERSON_NAME] (tiangolo)" at bounding box center [615, 498] width 924 height 55
copy article "[PERSON_NAME] (tiangolo)"
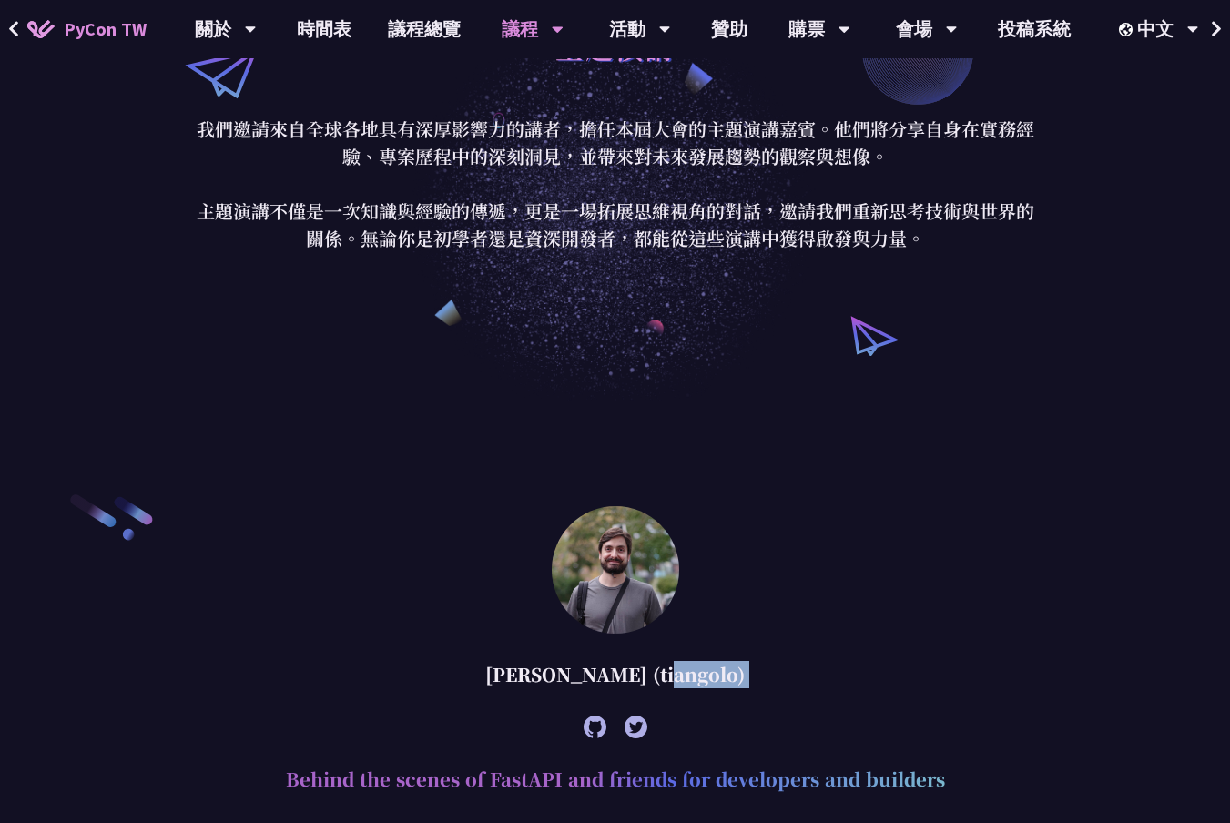
scroll to position [0, 0]
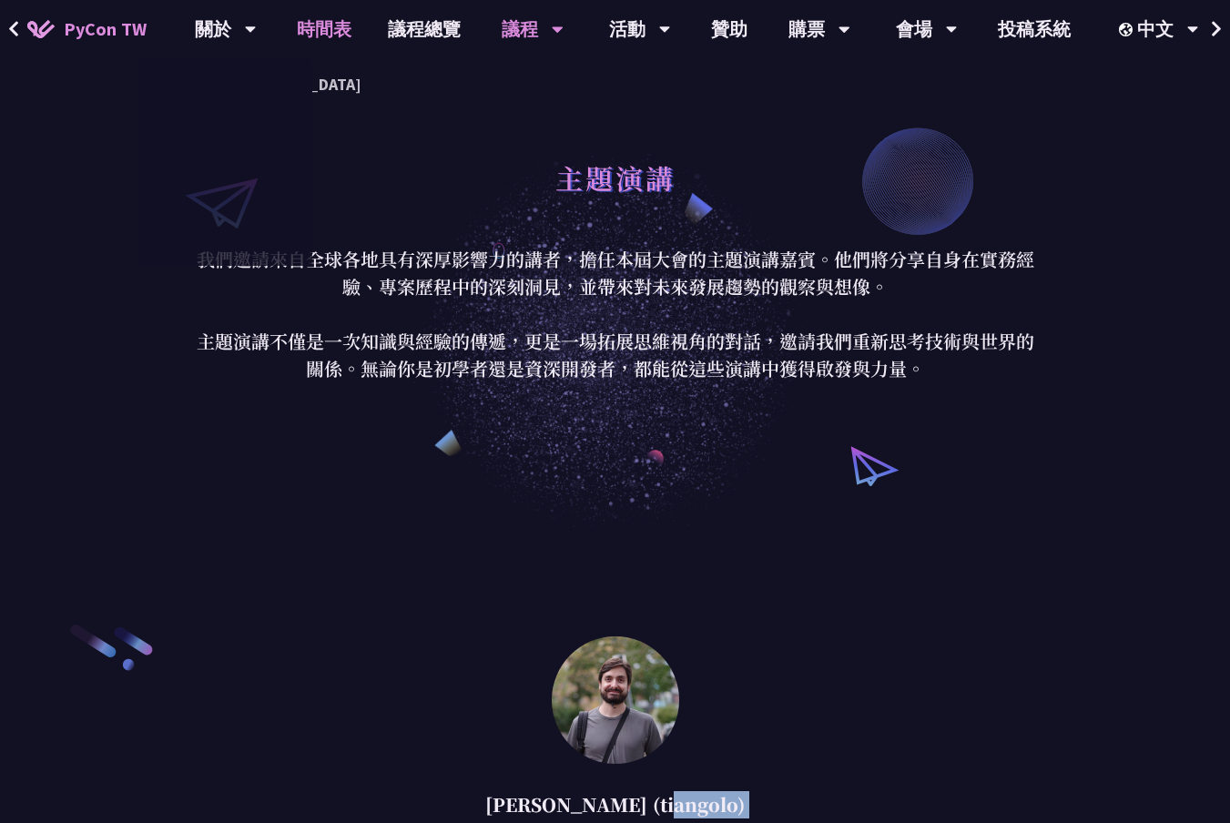
click at [329, 37] on link "時間表" at bounding box center [324, 29] width 91 height 58
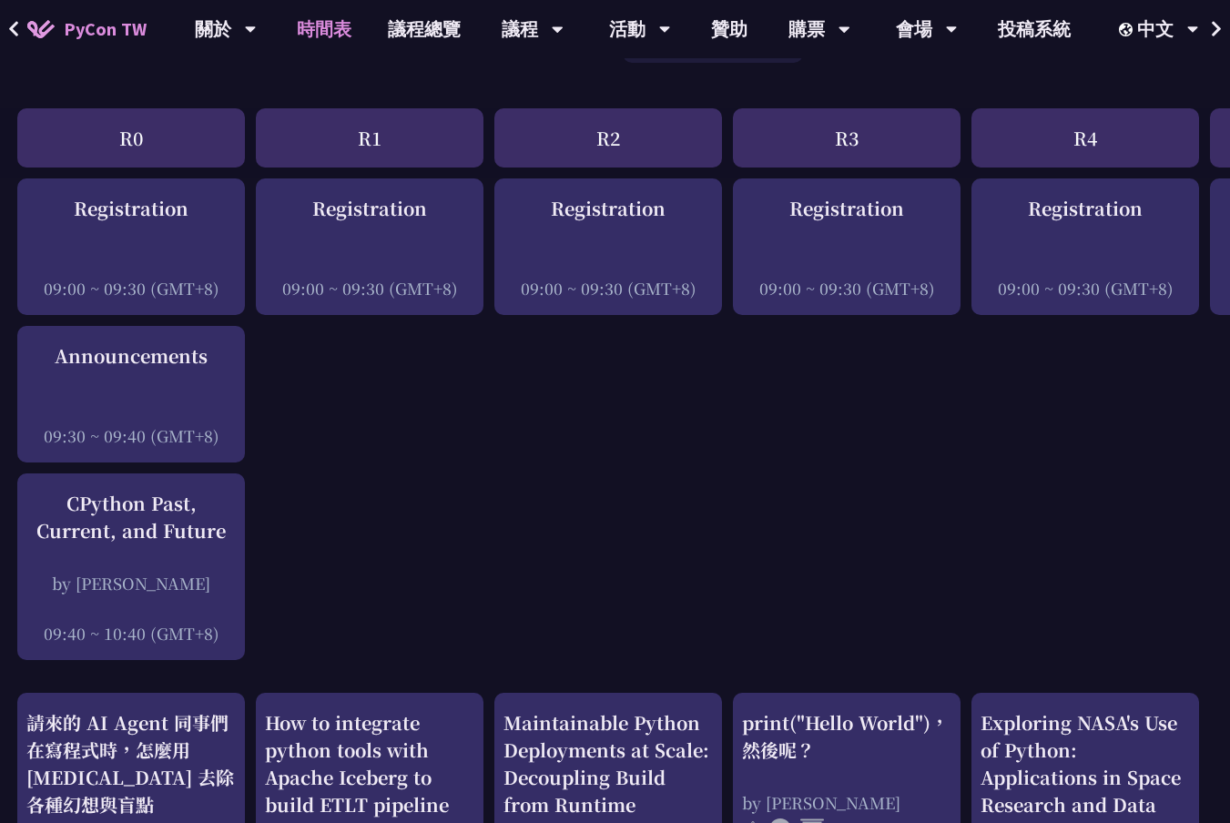
scroll to position [0, 1]
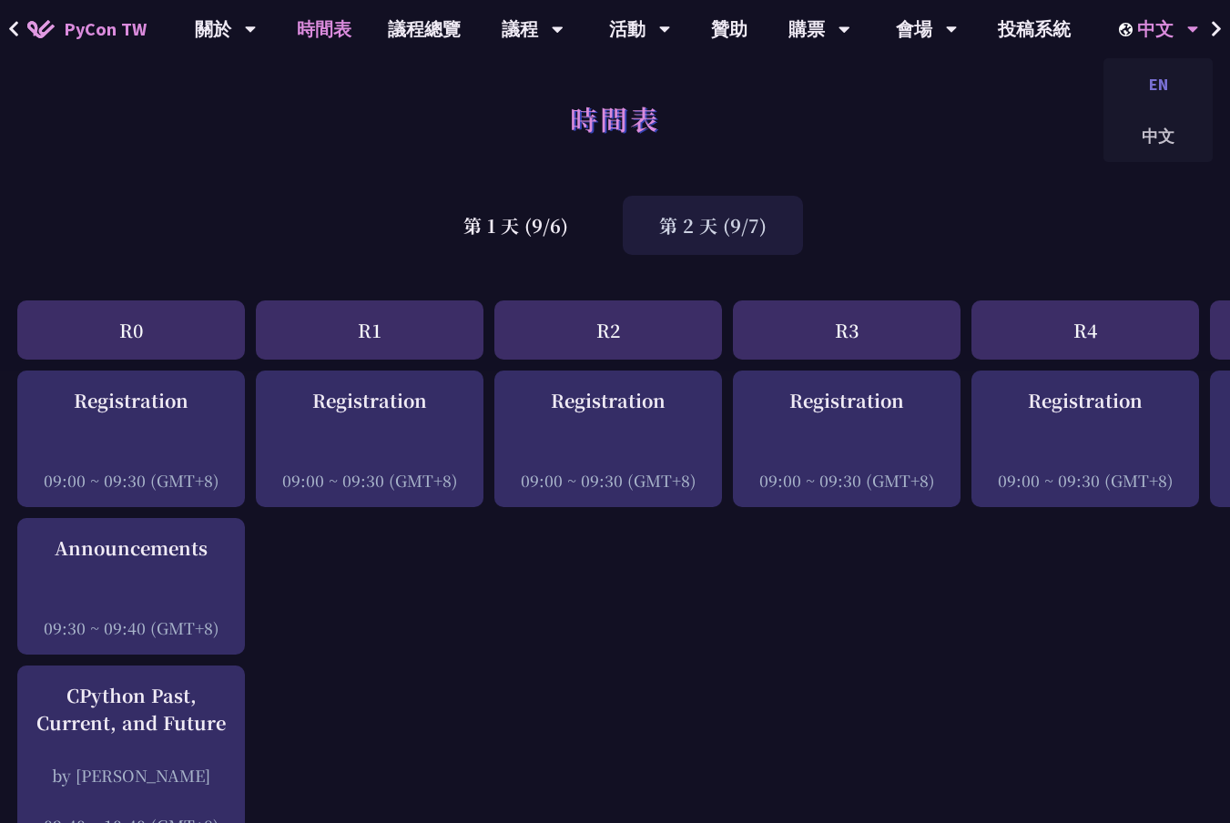
click at [1168, 76] on div "EN" at bounding box center [1157, 84] width 109 height 43
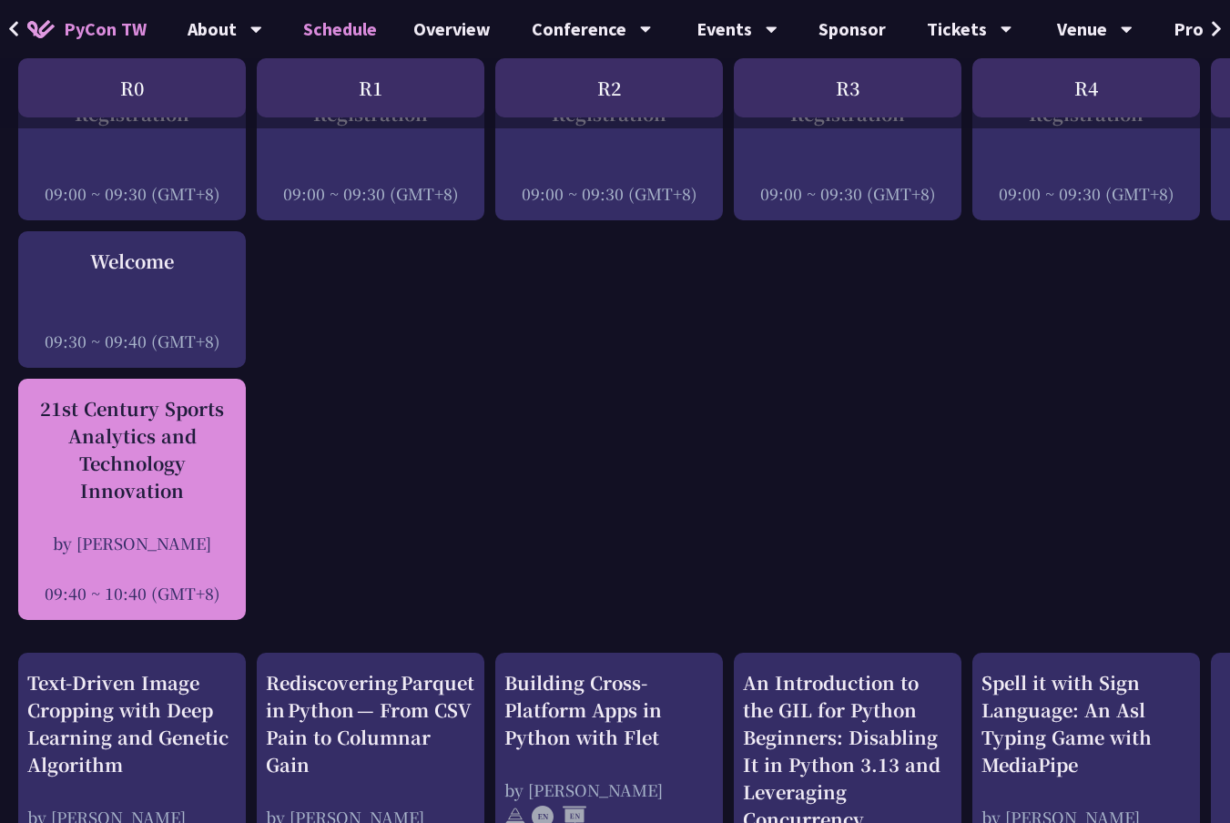
click at [157, 472] on div "21st Century Sports Analytics and Technology Innovation" at bounding box center [131, 449] width 209 height 109
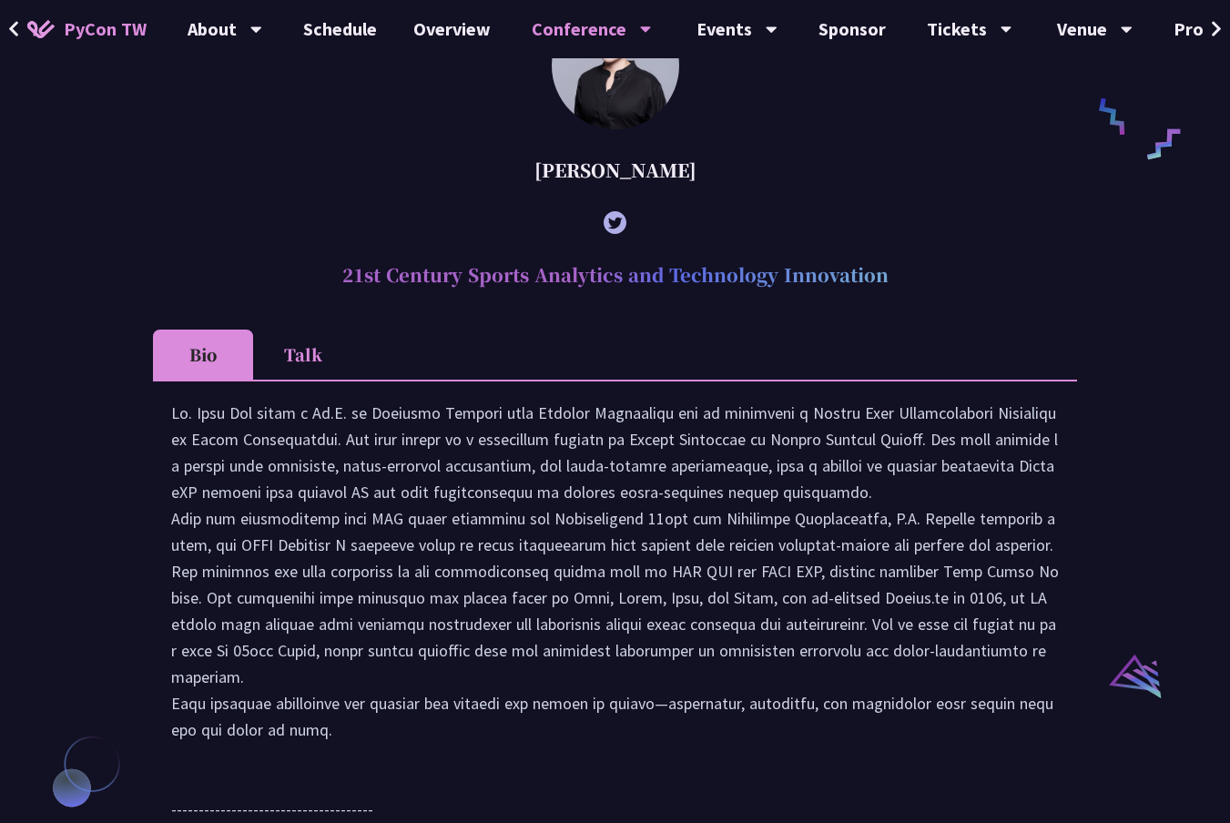
scroll to position [1462, 0]
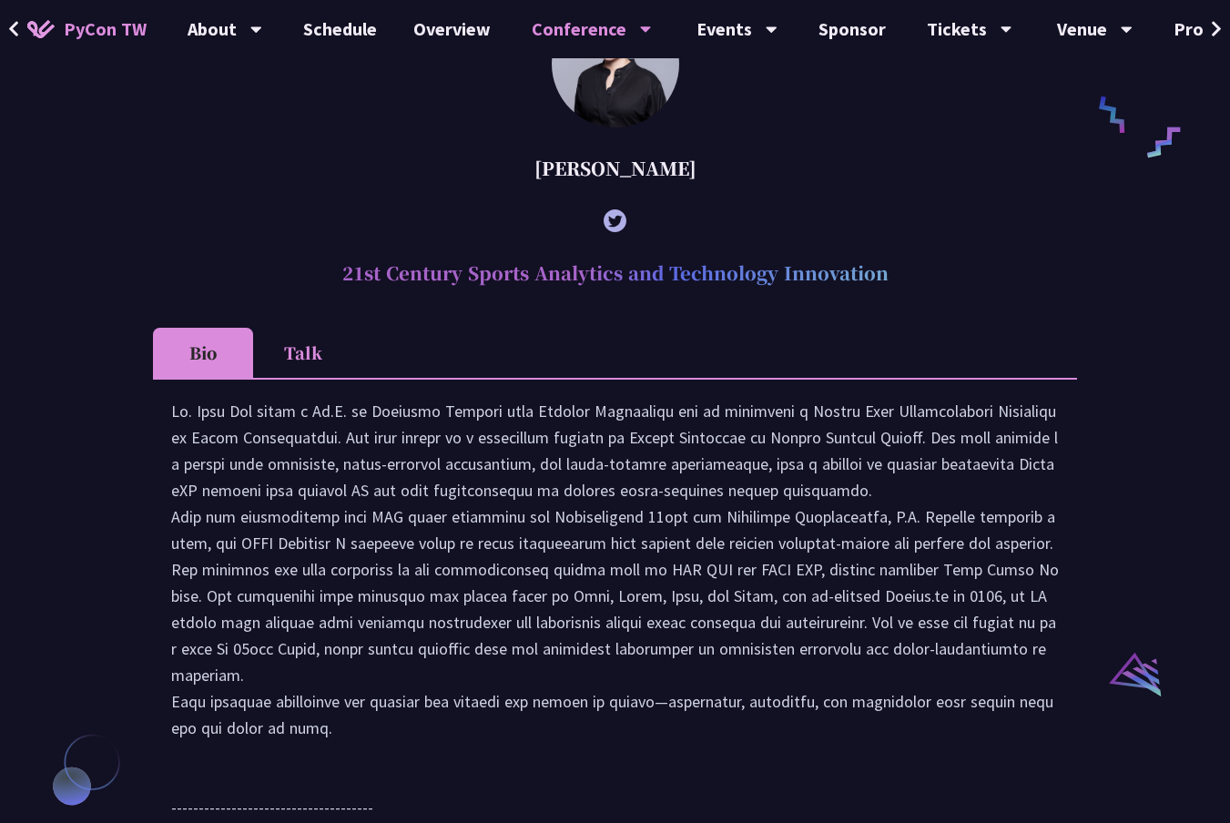
click at [519, 266] on h2 "21st Century Sports Analytics and Technology Innovation" at bounding box center [615, 273] width 924 height 55
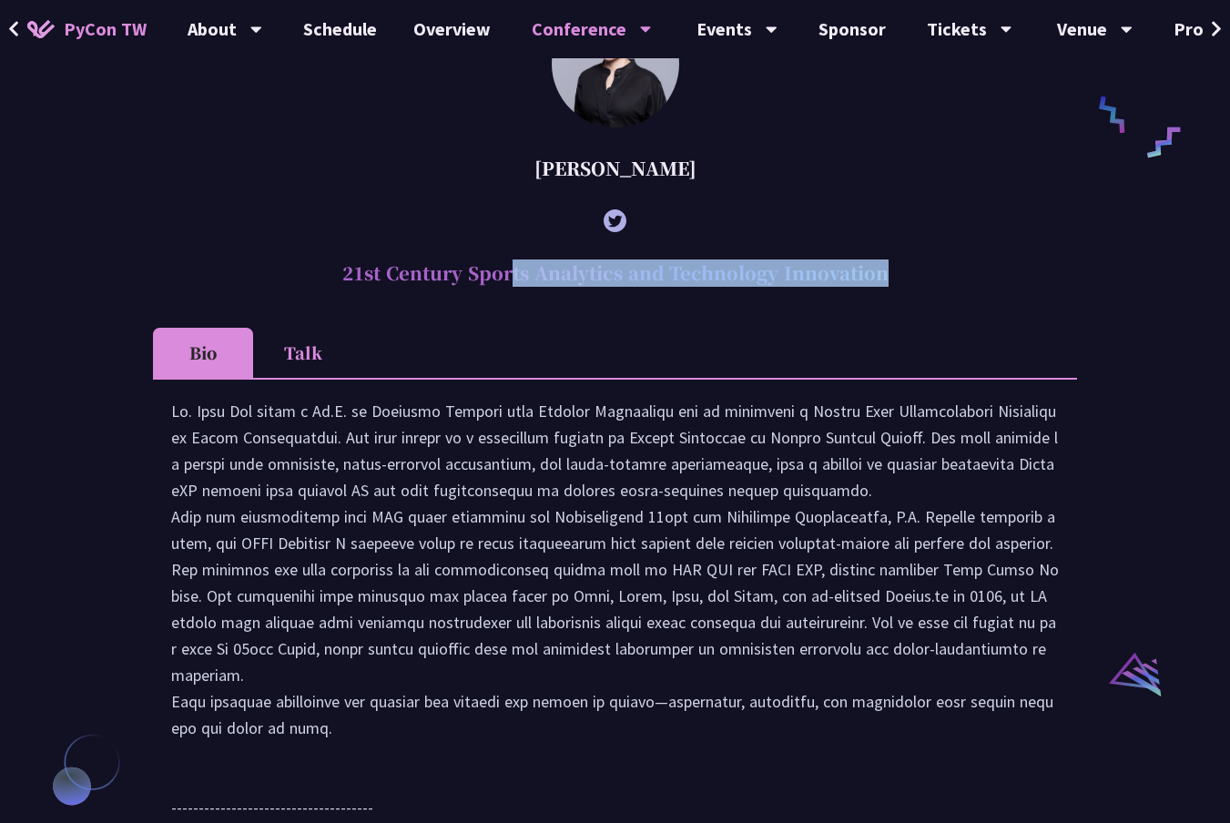
copy article "21st Century Sports Analytics and Technology Innovation"
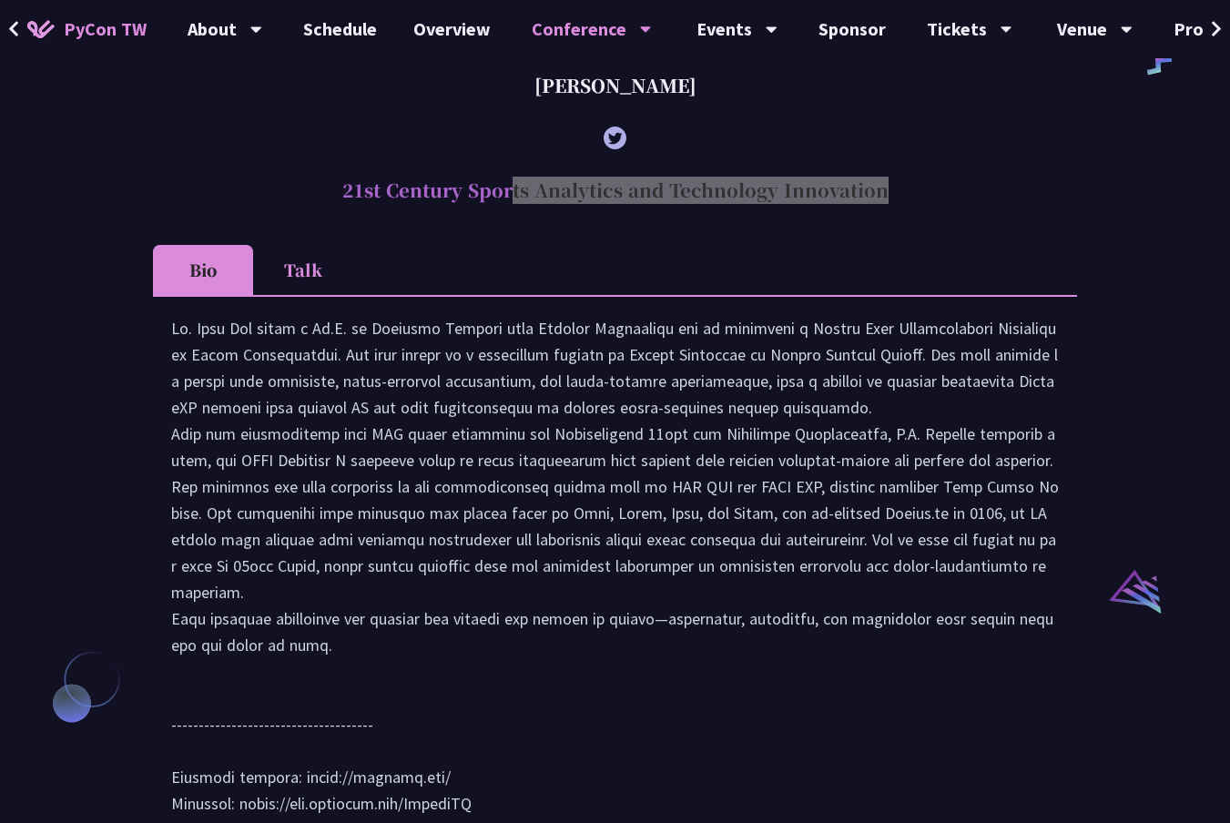
scroll to position [1563, 0]
